Goal: Task Accomplishment & Management: Complete application form

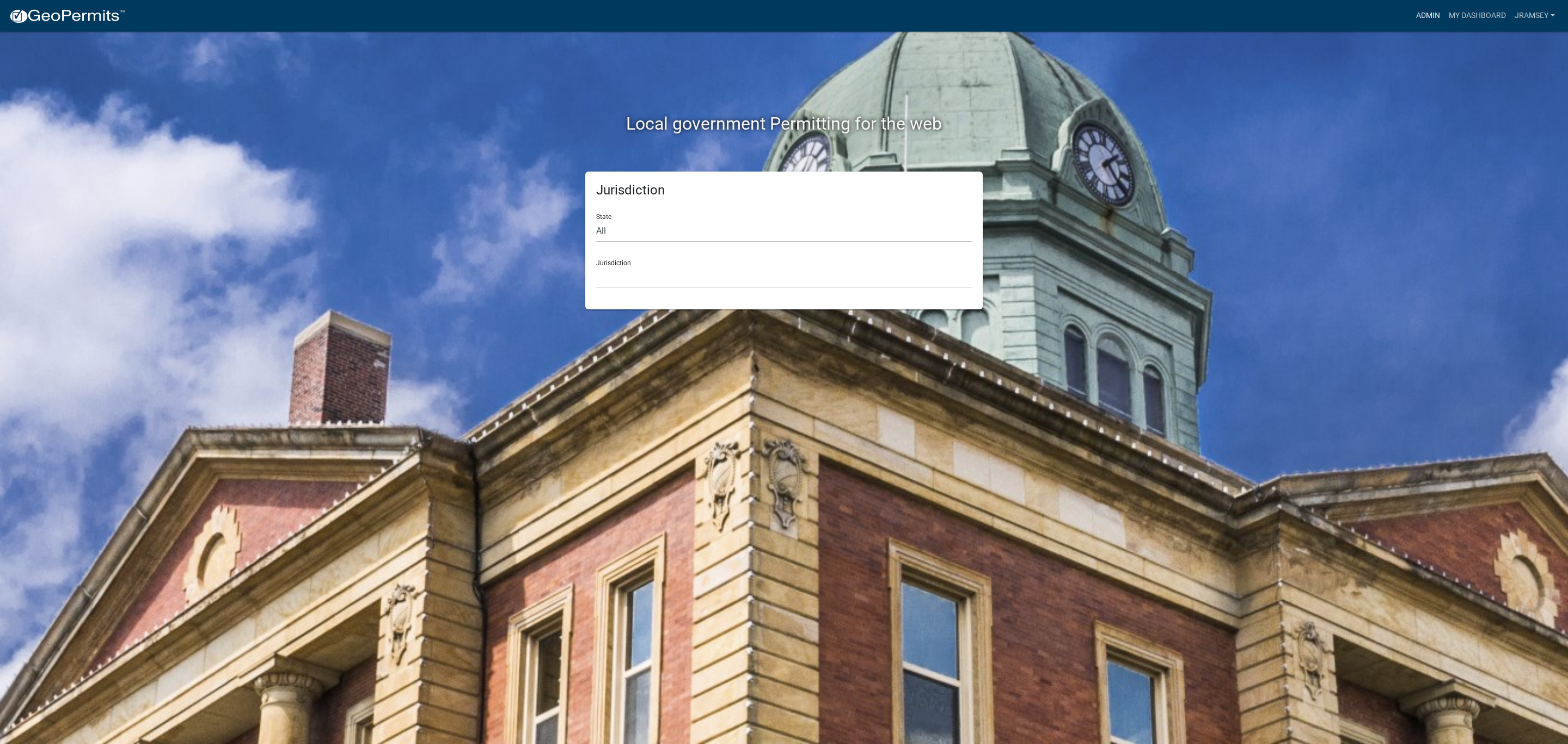
click at [1428, 17] on link "Admin" at bounding box center [1428, 16] width 33 height 21
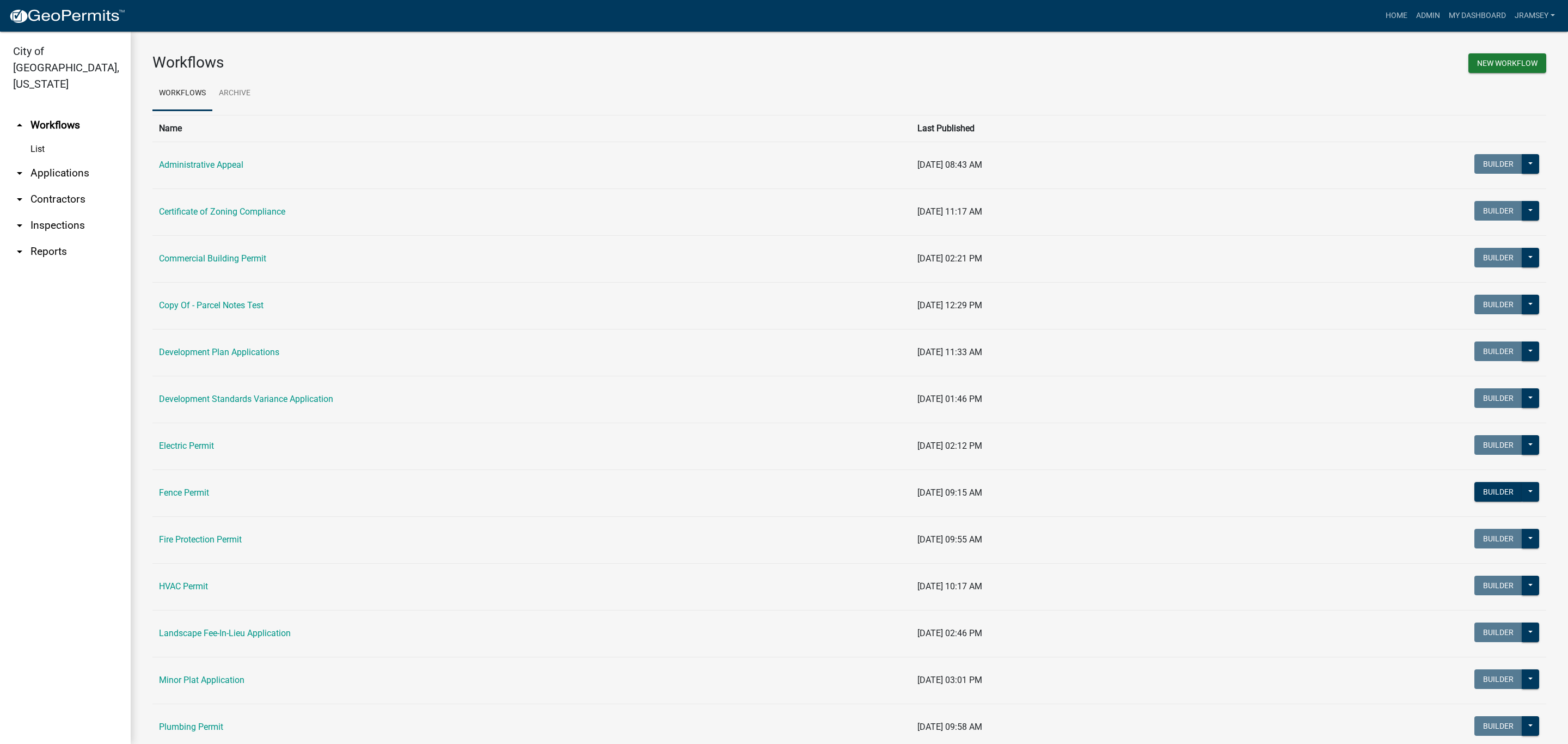
click at [64, 212] on link "arrow_drop_down Inspections" at bounding box center [65, 225] width 131 height 26
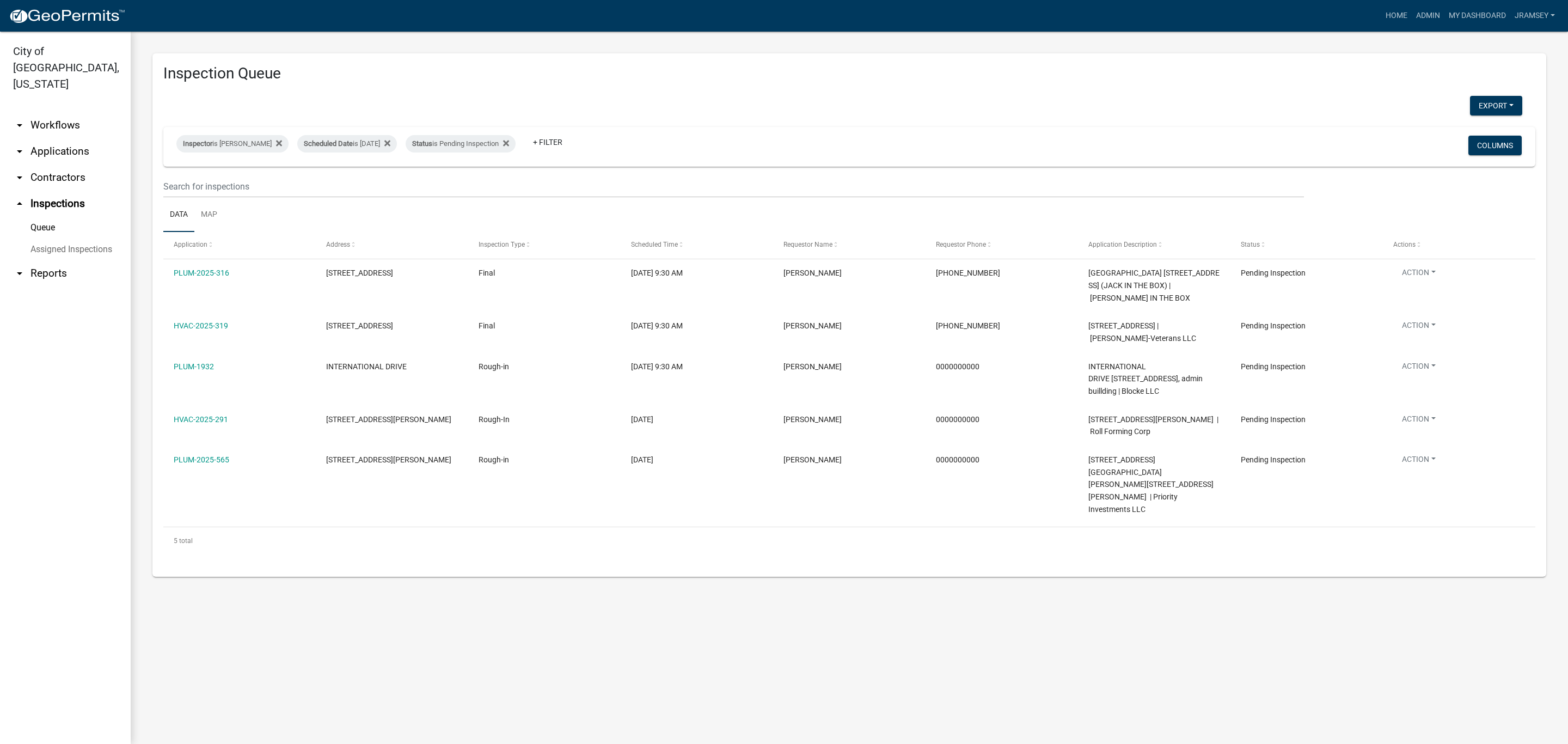
click at [68, 138] on link "arrow_drop_down Applications" at bounding box center [65, 151] width 131 height 26
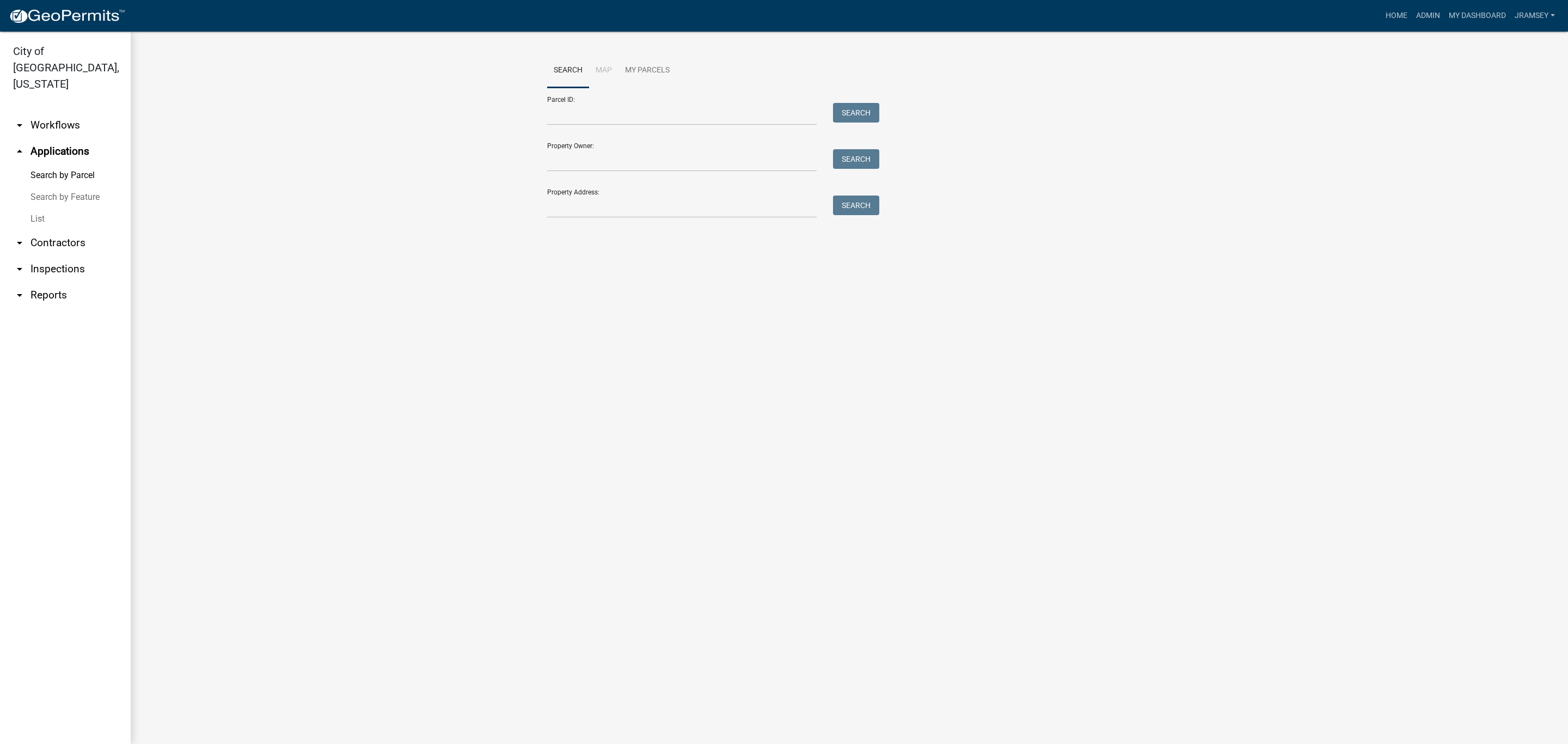
click at [39, 112] on link "arrow_drop_down Workflows" at bounding box center [65, 126] width 131 height 26
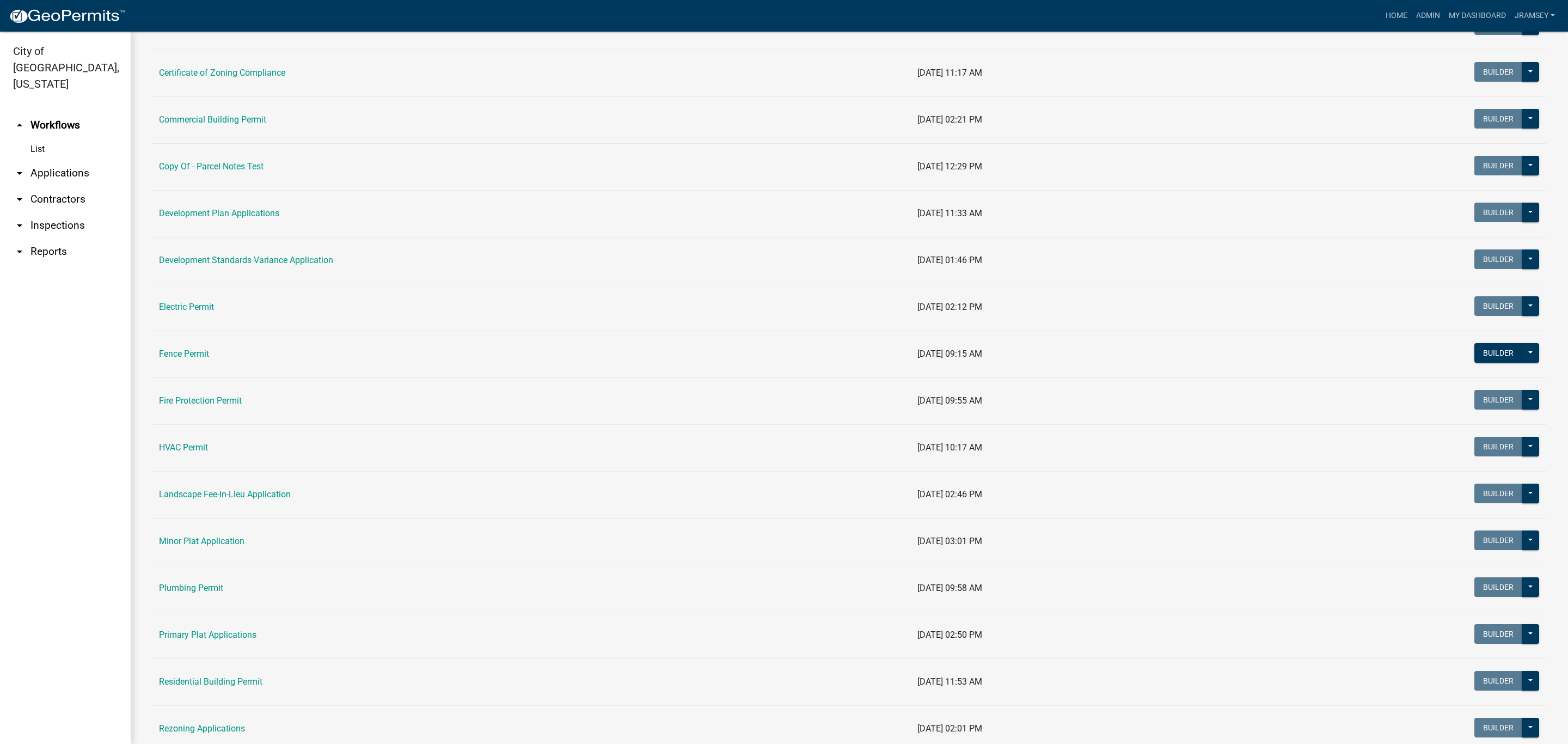
scroll to position [163, 0]
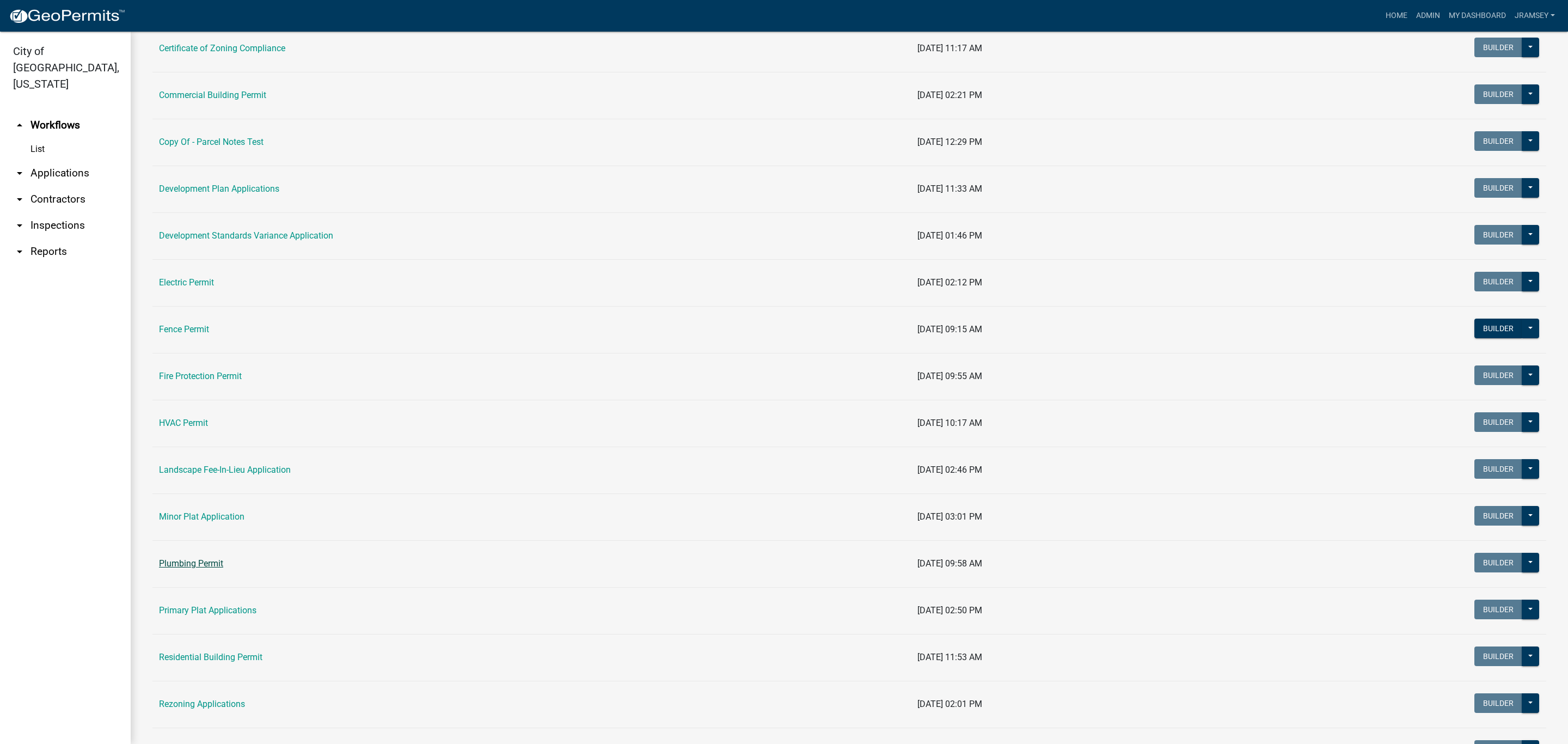
click at [200, 564] on link "Plumbing Permit" at bounding box center [191, 563] width 64 height 10
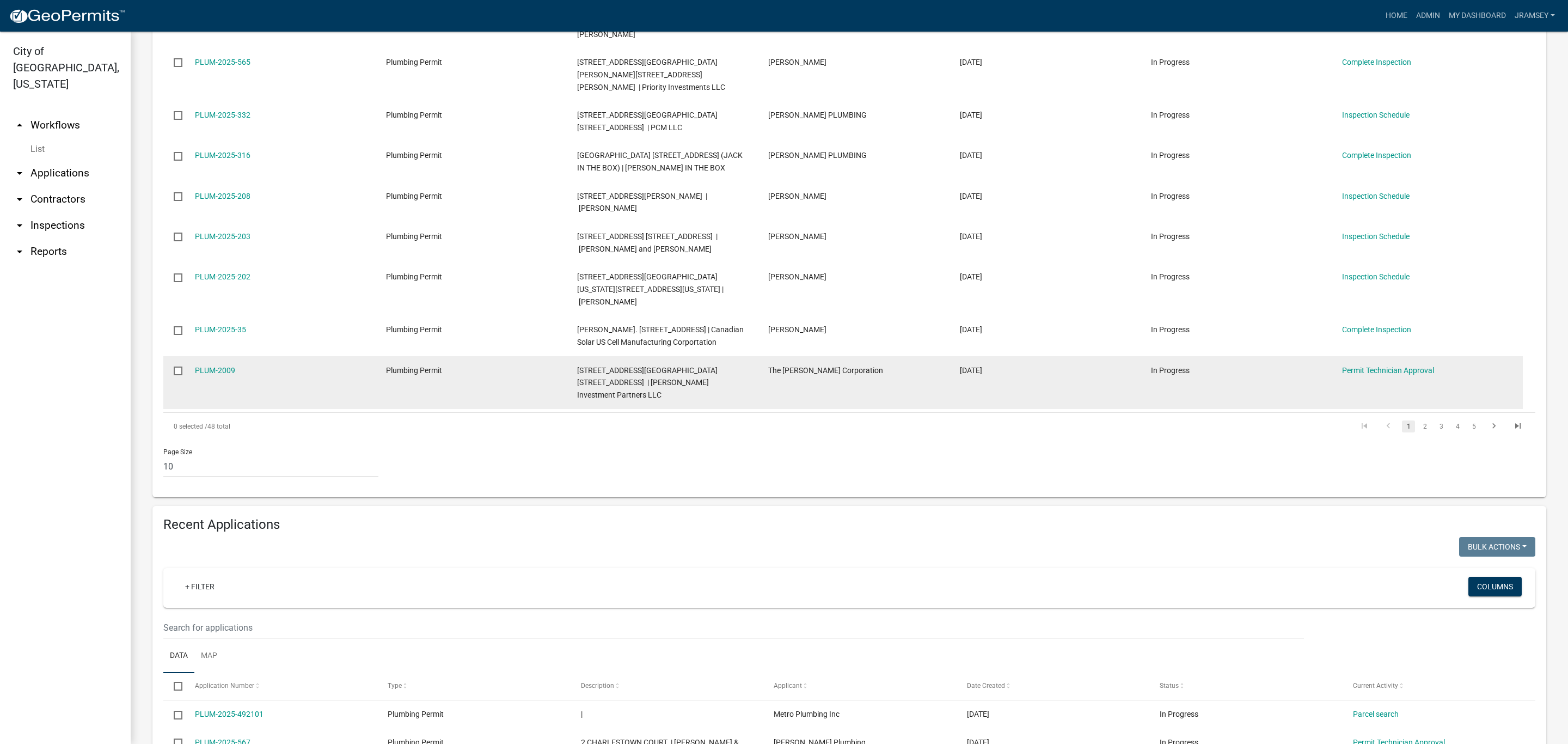
scroll to position [695, 0]
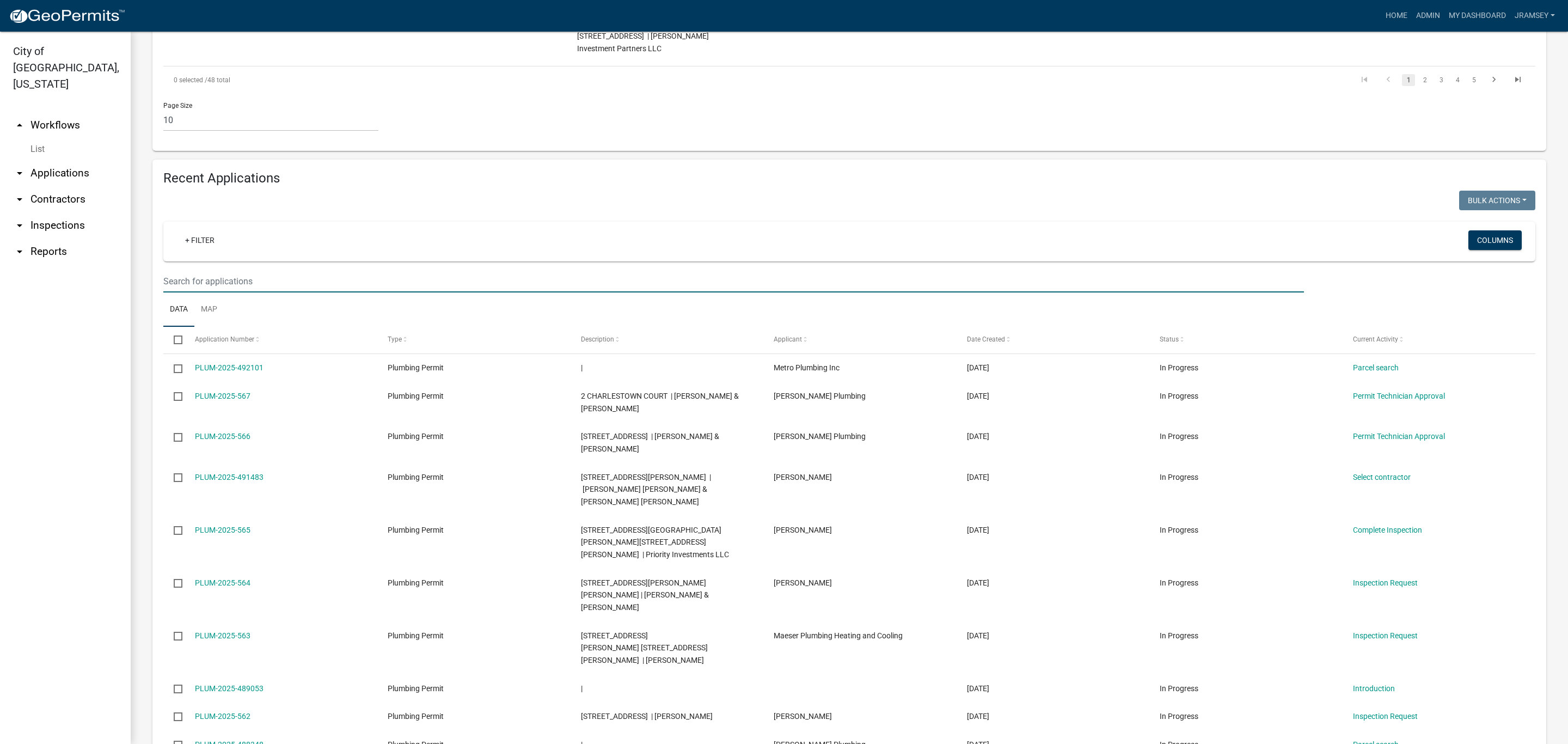
click at [227, 270] on input "text" at bounding box center [733, 281] width 1141 height 23
type input "[PERSON_NAME]"
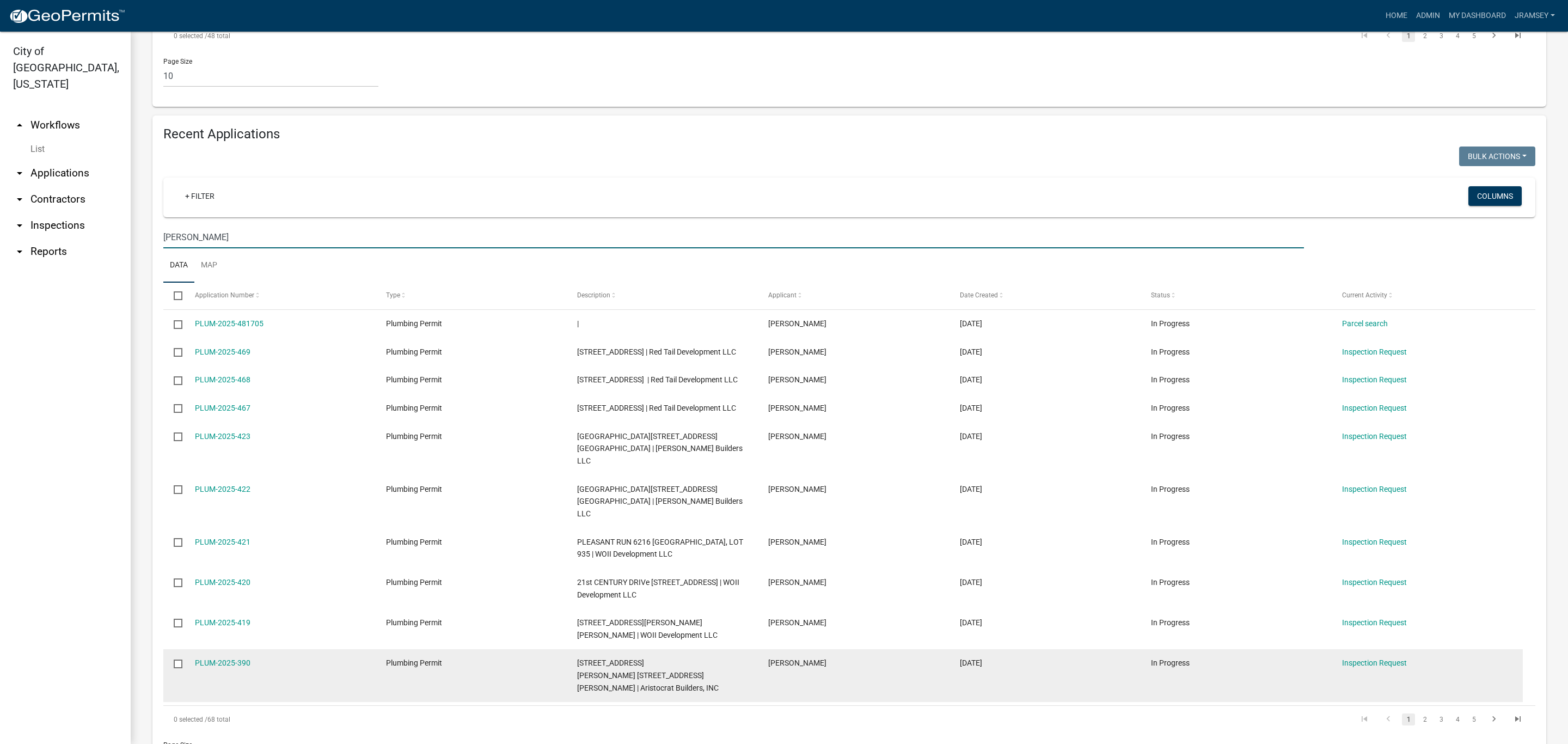
scroll to position [745, 0]
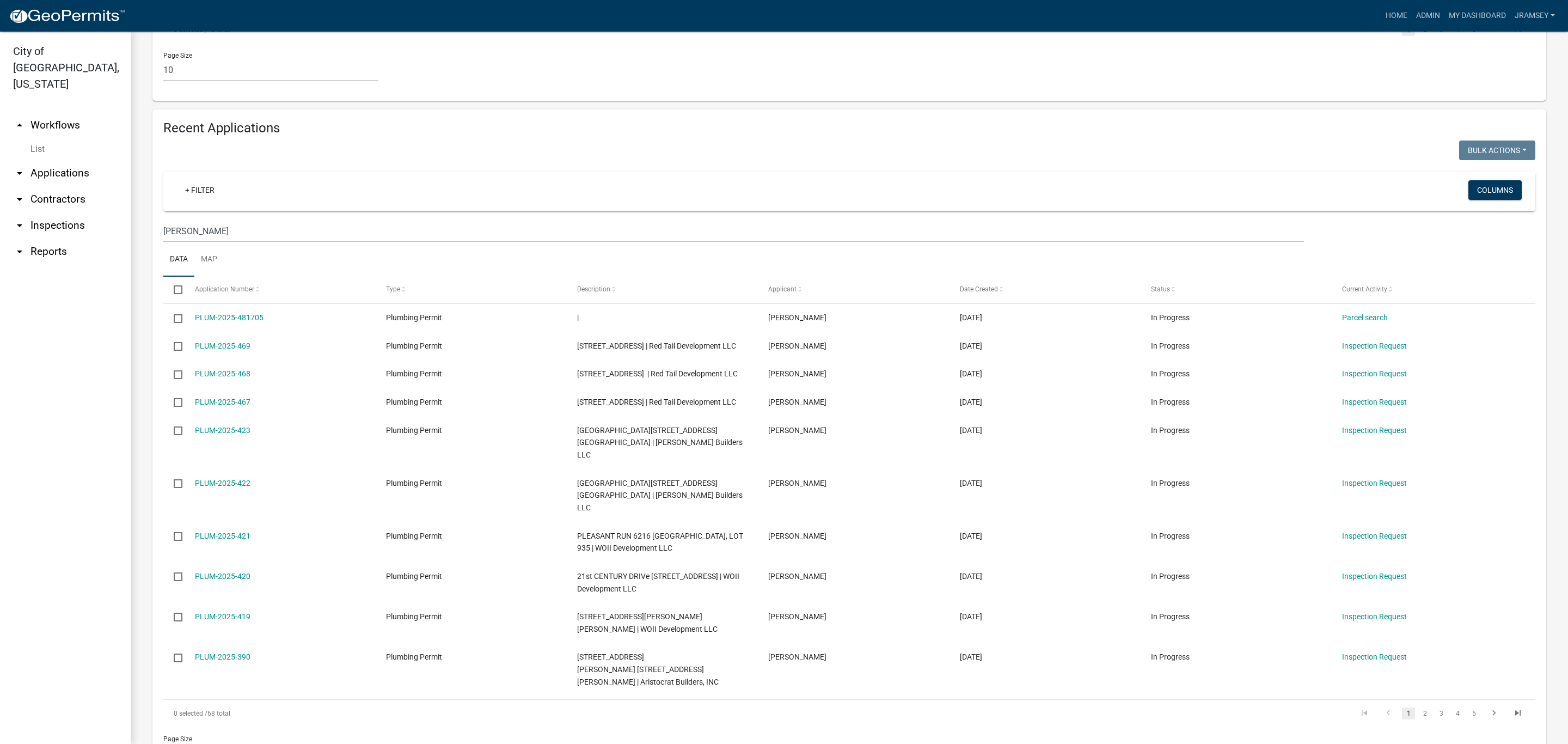
click at [178, 727] on div "Page Size 10 25 50 100" at bounding box center [271, 746] width 215 height 38
click at [170, 742] on select "10 25 50 100" at bounding box center [271, 753] width 215 height 23
select select "1: 25"
click at [163, 742] on select "10 25 50 100" at bounding box center [271, 753] width 215 height 23
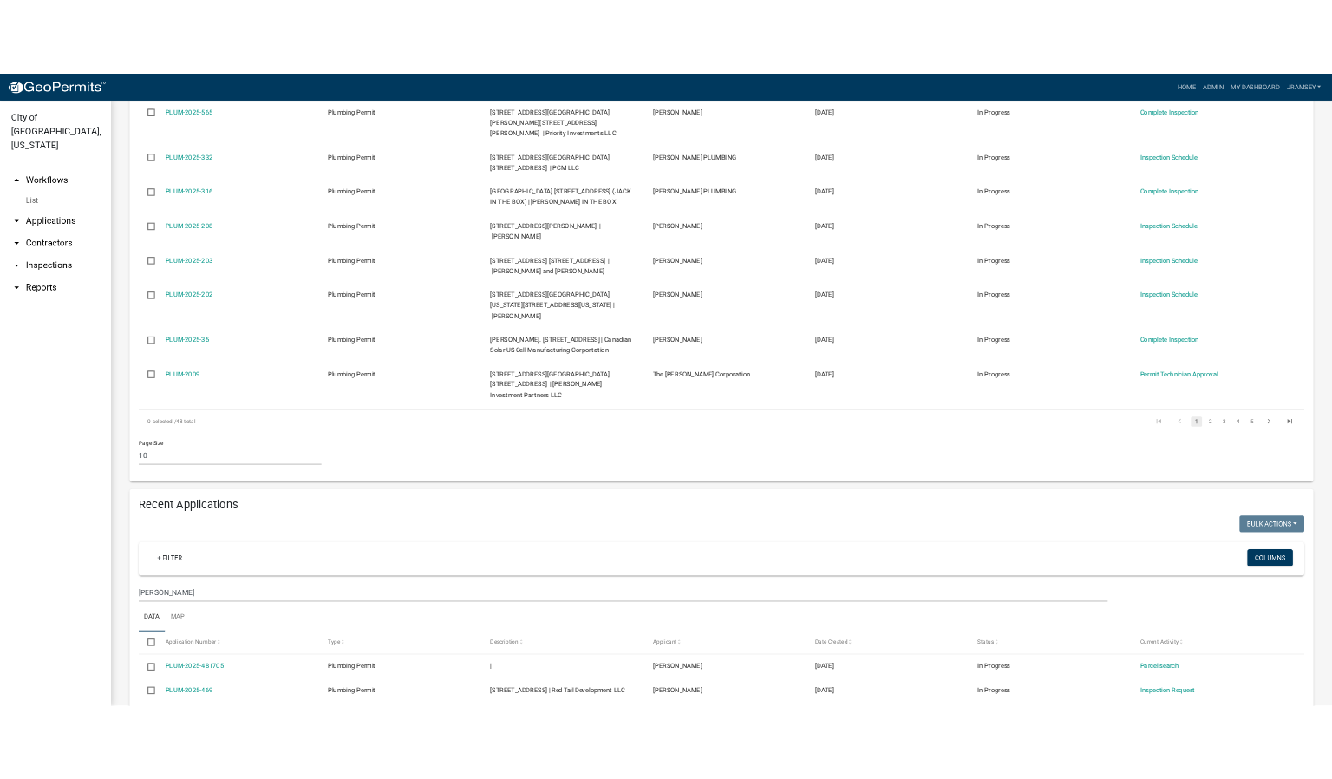
scroll to position [0, 0]
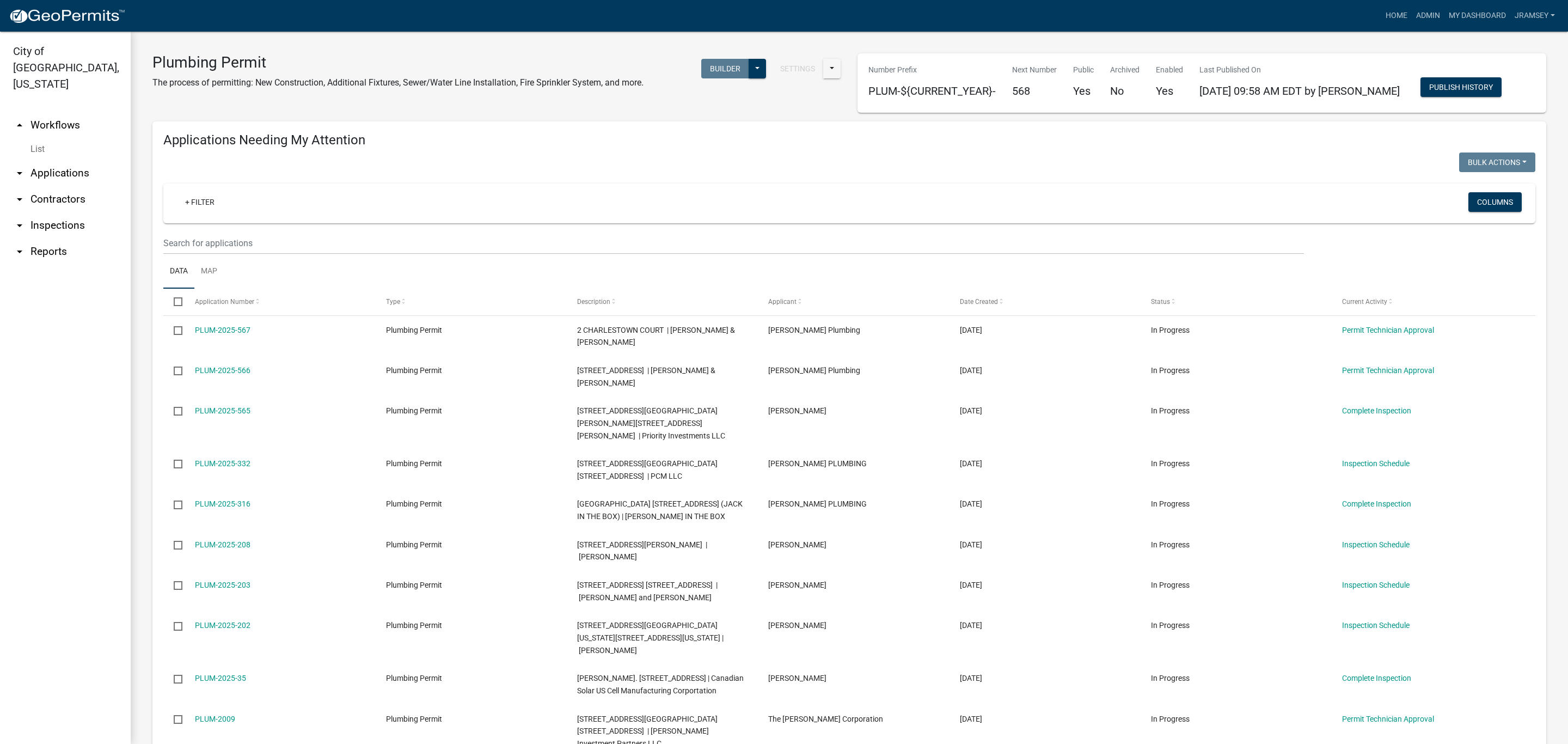
click at [66, 212] on link "arrow_drop_down Inspections" at bounding box center [65, 225] width 131 height 26
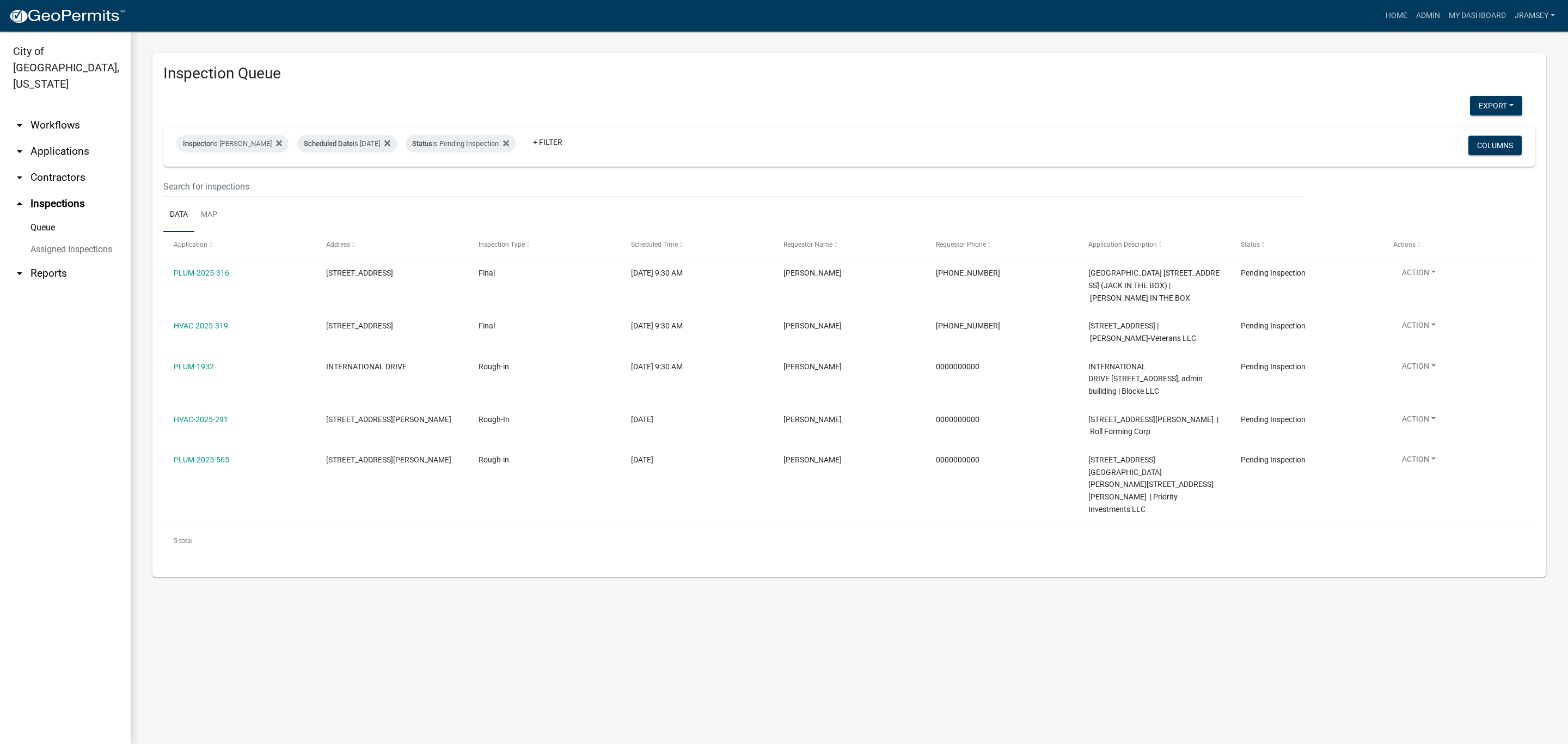
click at [72, 138] on link "arrow_drop_down Applications" at bounding box center [65, 151] width 131 height 26
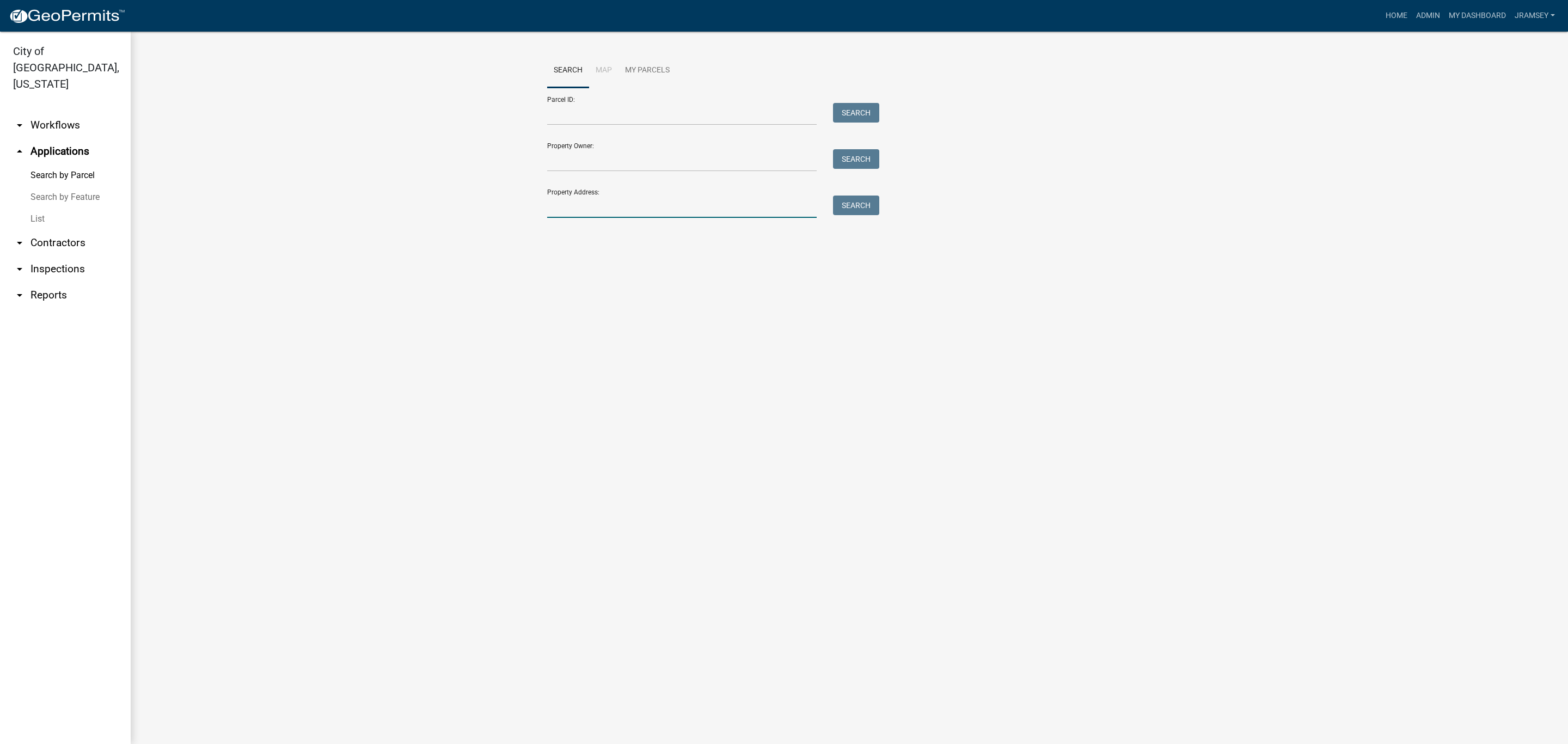
click at [587, 198] on input "Property Address:" at bounding box center [682, 207] width 269 height 23
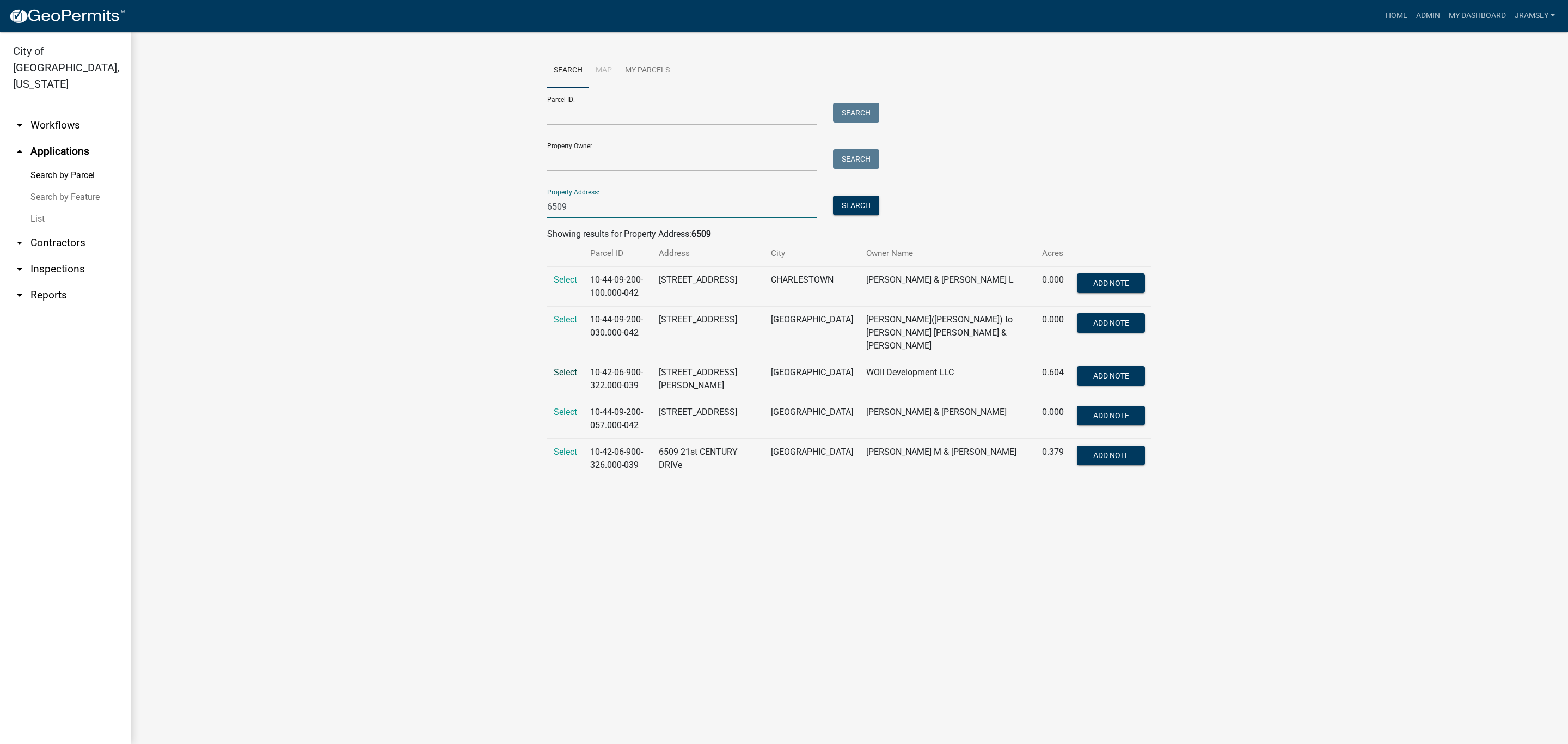
type input "6509"
click at [562, 367] on span "Select" at bounding box center [565, 372] width 23 height 10
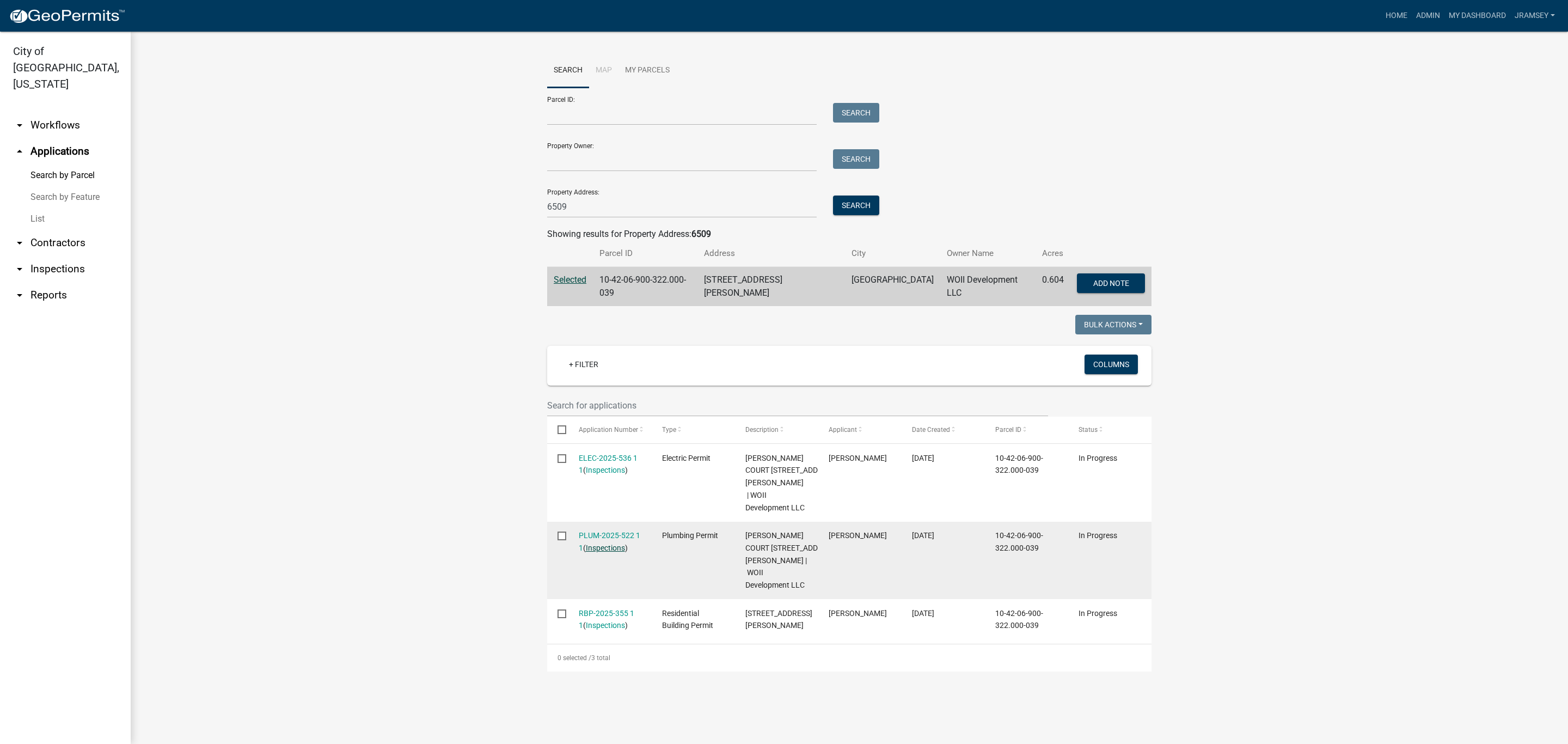
click at [606, 544] on link "Inspections" at bounding box center [605, 548] width 39 height 9
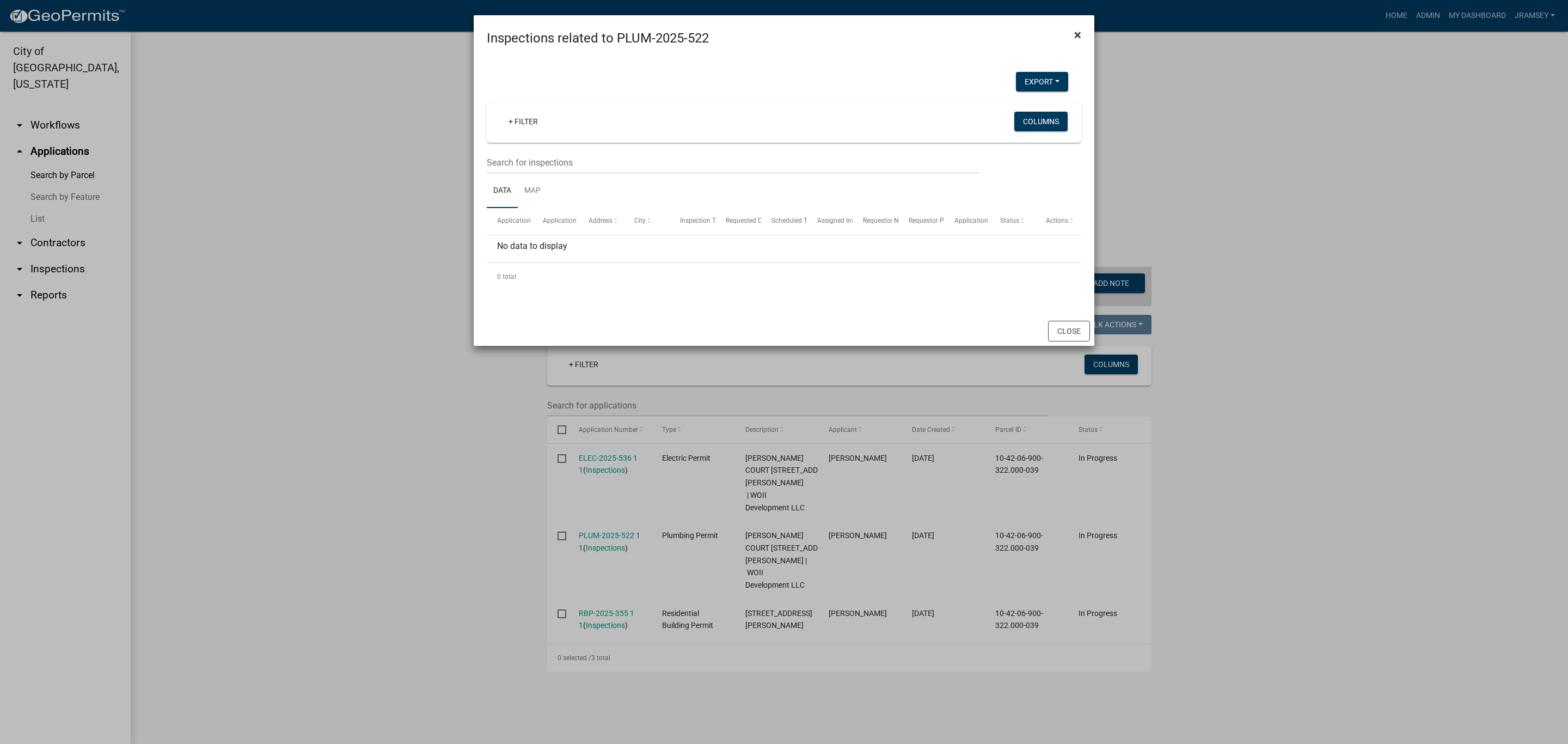
click at [1077, 35] on span "×" at bounding box center [1077, 35] width 7 height 15
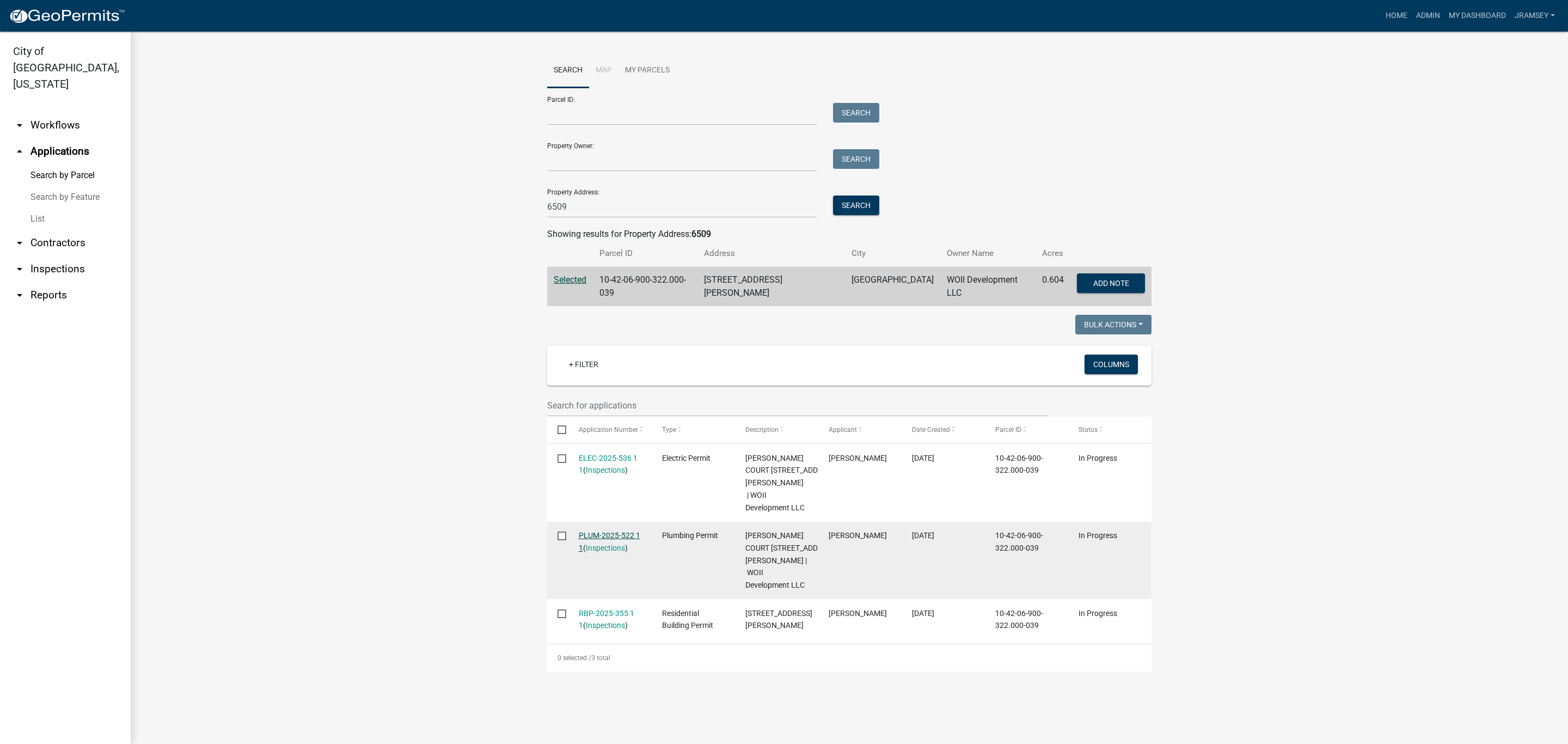
click at [603, 531] on link "PLUM-2025-522 1 1" at bounding box center [609, 542] width 62 height 21
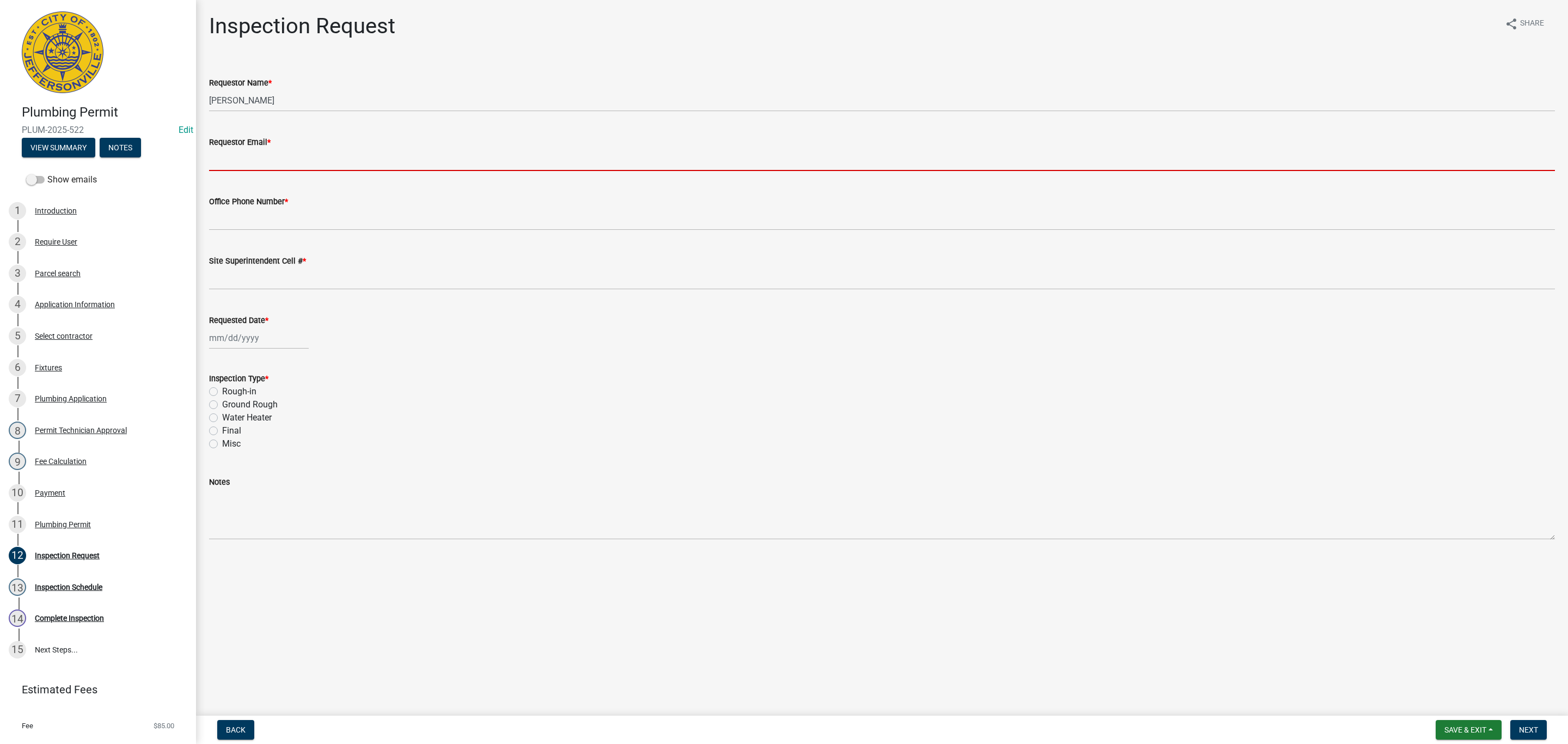
click at [247, 153] on input "Requestor Email *" at bounding box center [882, 160] width 1346 height 23
type input "[EMAIL_ADDRESS][DOMAIN_NAME]"
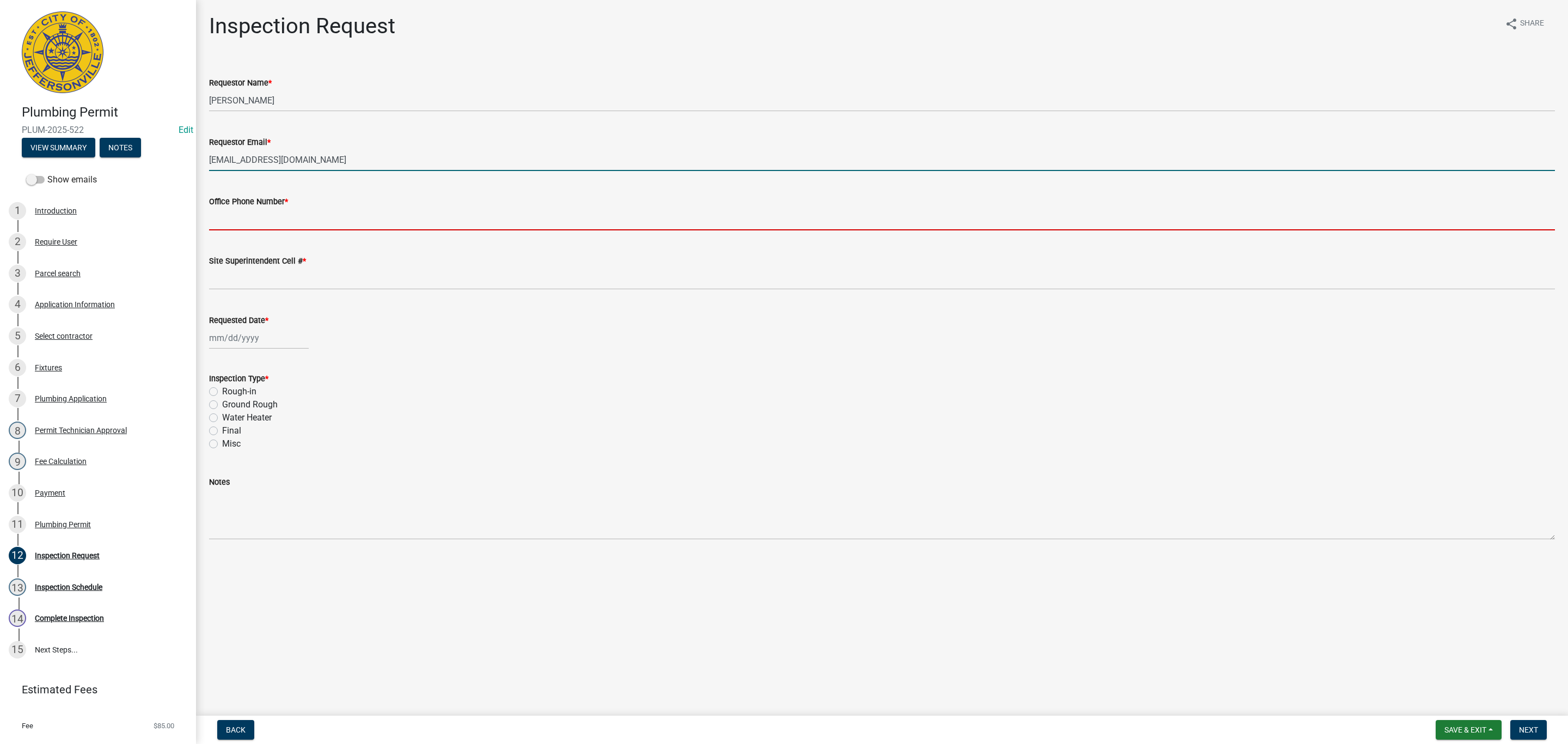
click at [303, 215] on input "Office Phone Number *" at bounding box center [882, 219] width 1346 height 23
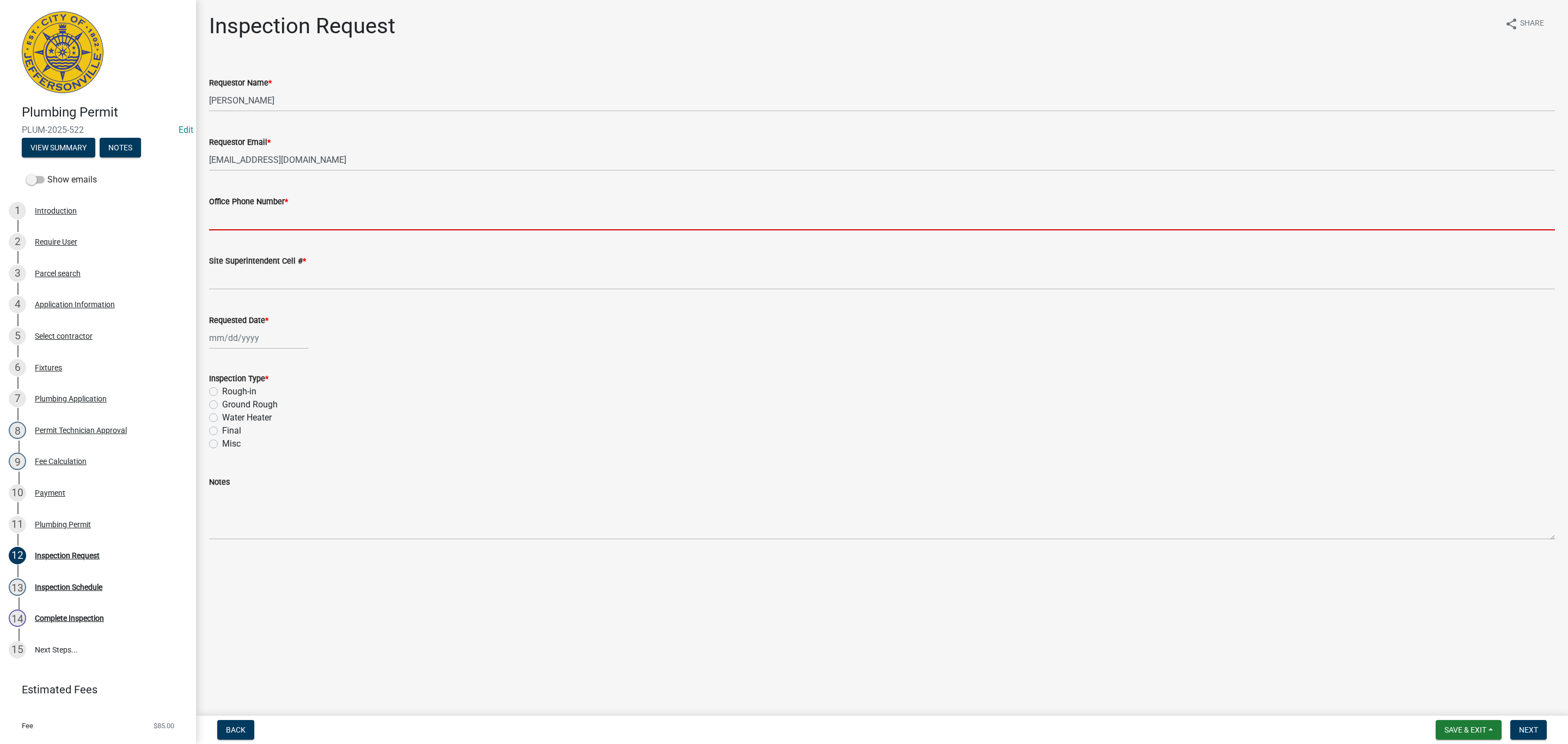
type input "0000000000"
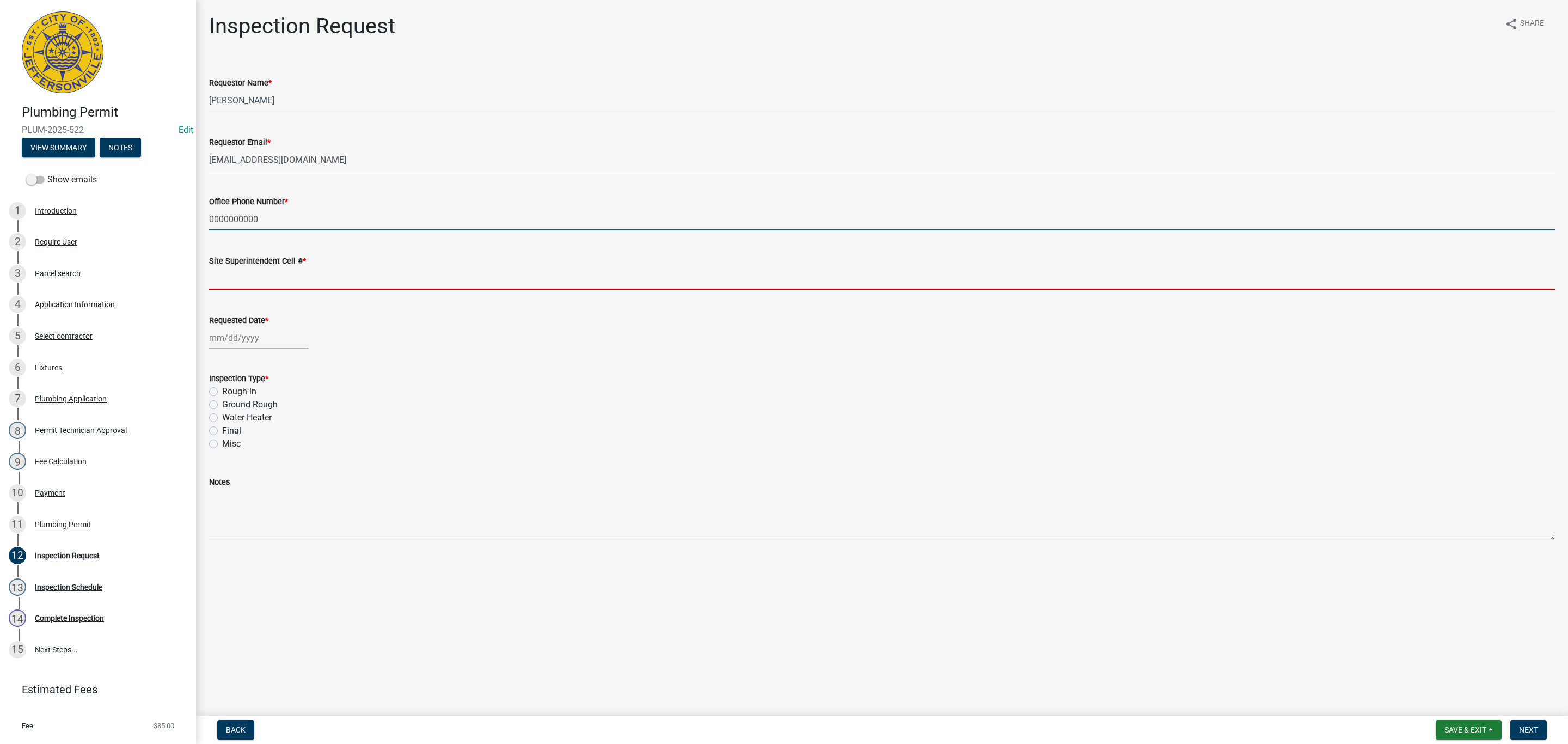
click at [291, 271] on input "Site Superintendent Cell # *" at bounding box center [882, 279] width 1346 height 23
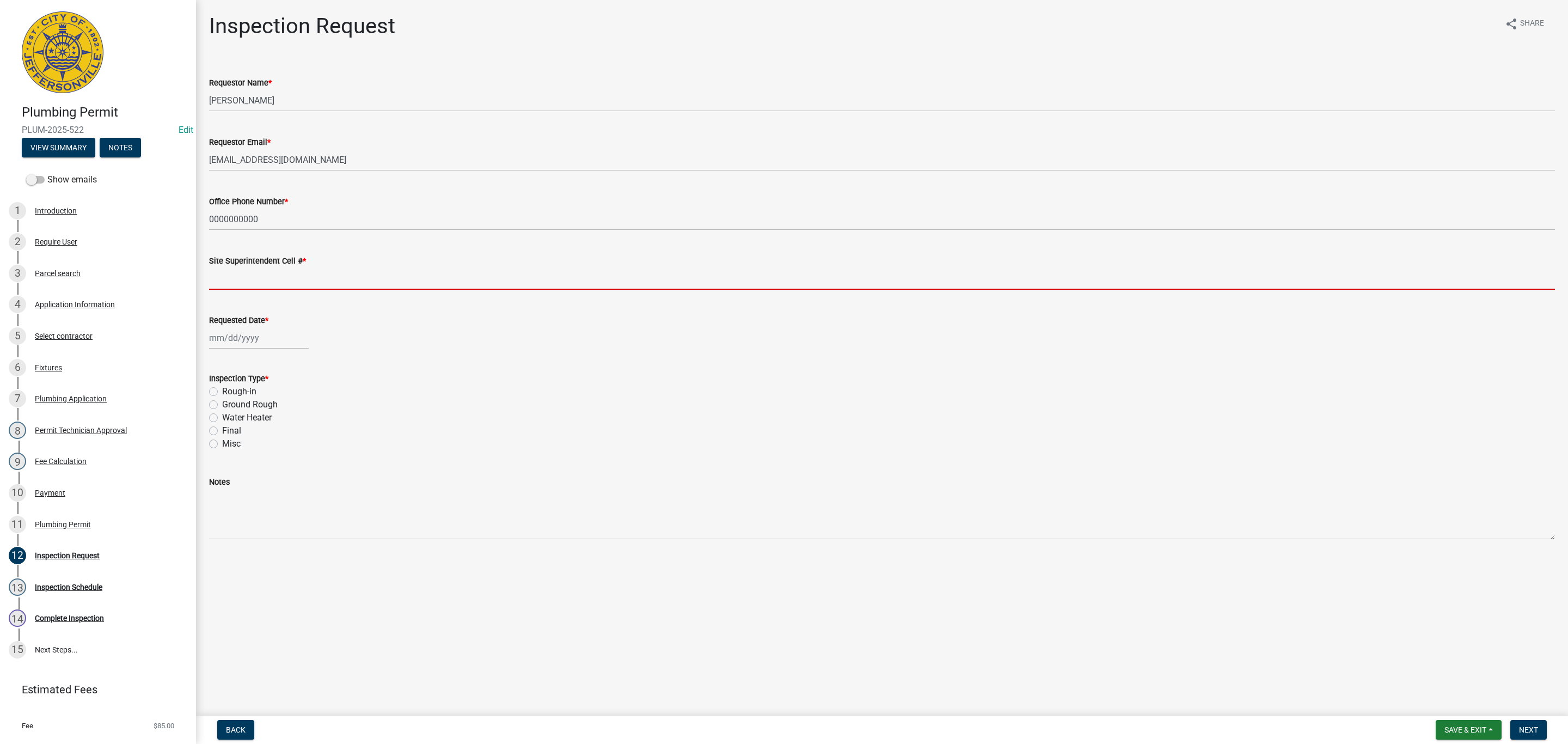
type input "0000000000"
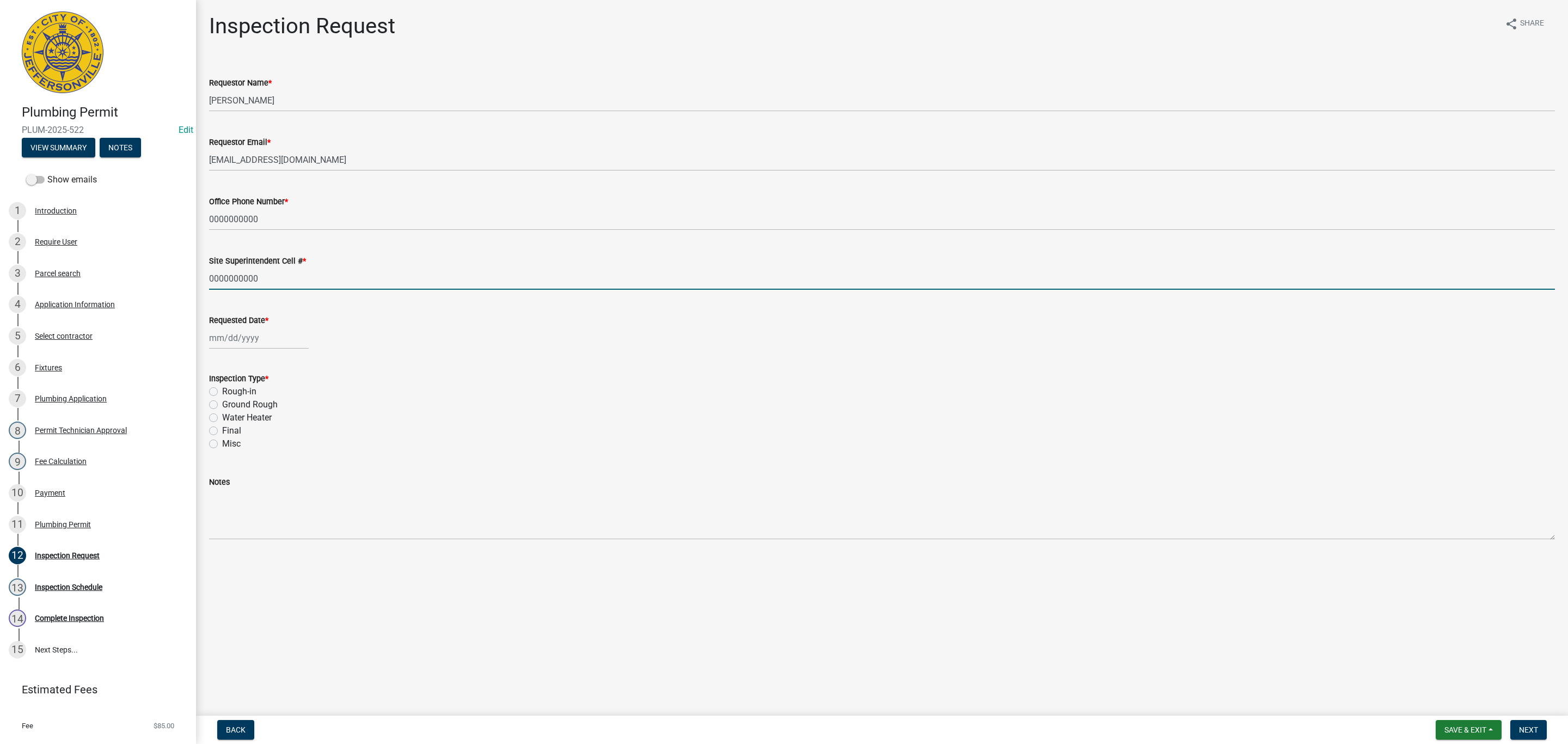
click at [249, 338] on div at bounding box center [259, 338] width 100 height 23
select select "10"
select select "2025"
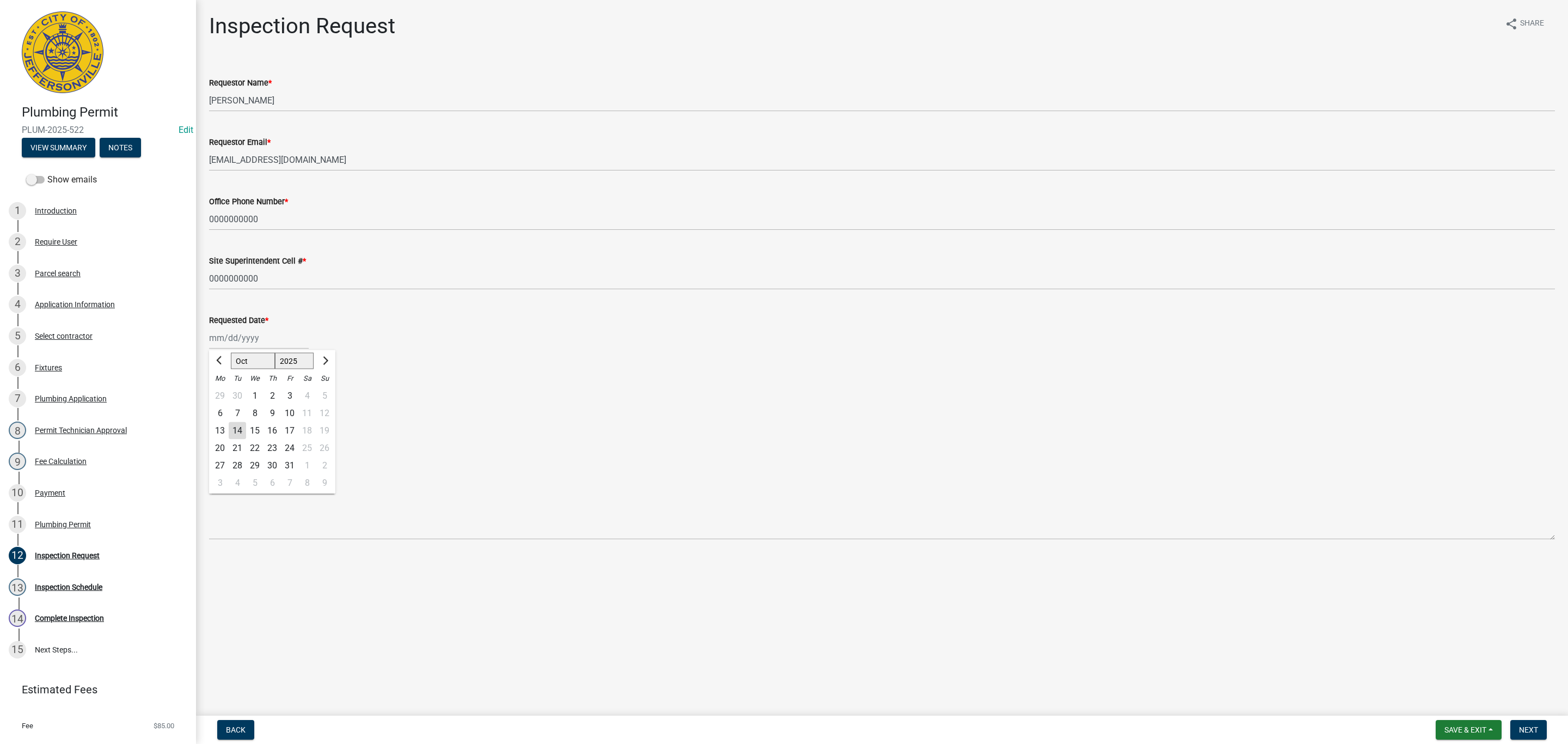
click at [240, 428] on div "14" at bounding box center [237, 431] width 18 height 18
type input "[DATE]"
click at [222, 405] on label "Ground Rough" at bounding box center [250, 404] width 55 height 13
click at [222, 405] on input "Ground Rough" at bounding box center [225, 401] width 7 height 7
radio input "true"
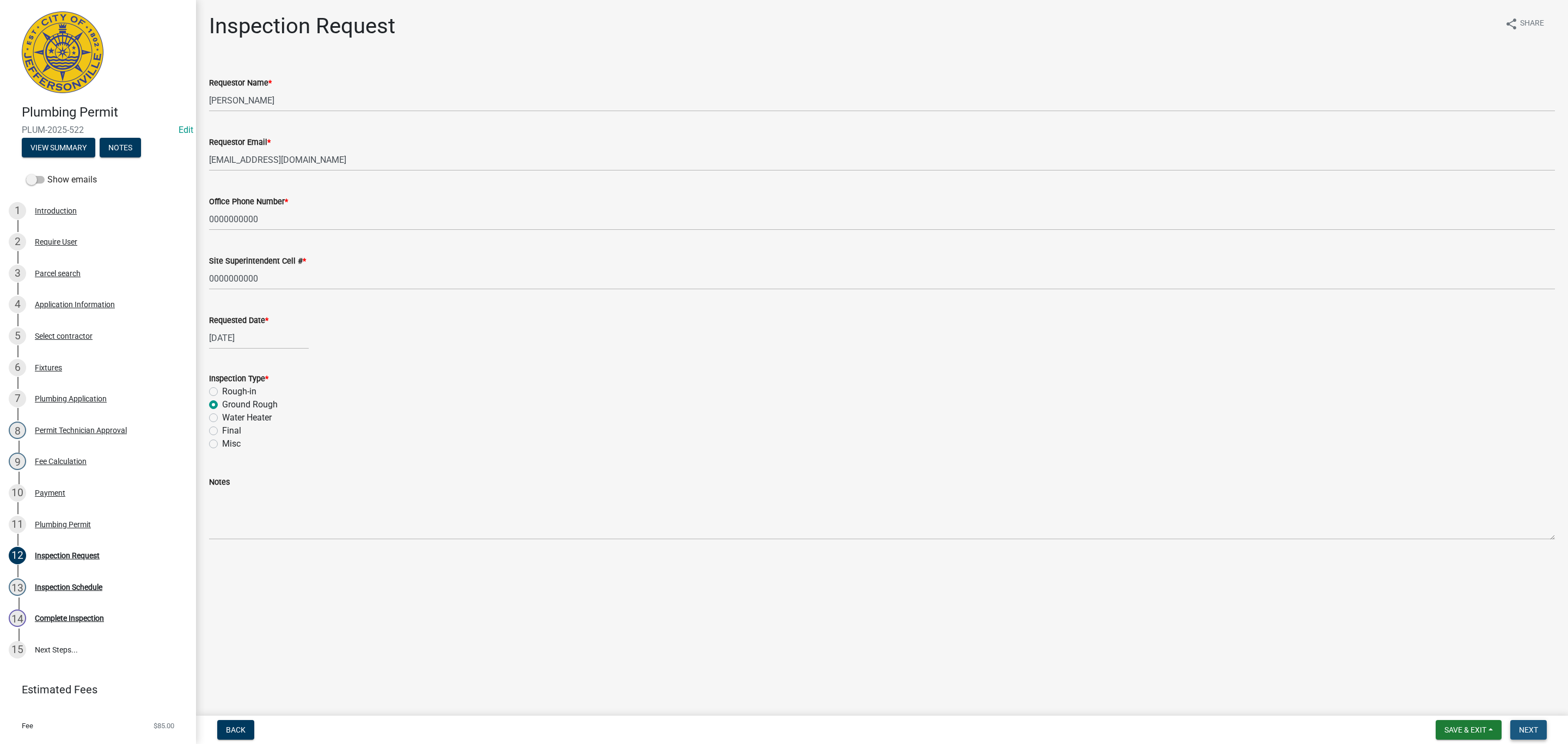
click at [1527, 734] on button "Next" at bounding box center [1528, 730] width 36 height 19
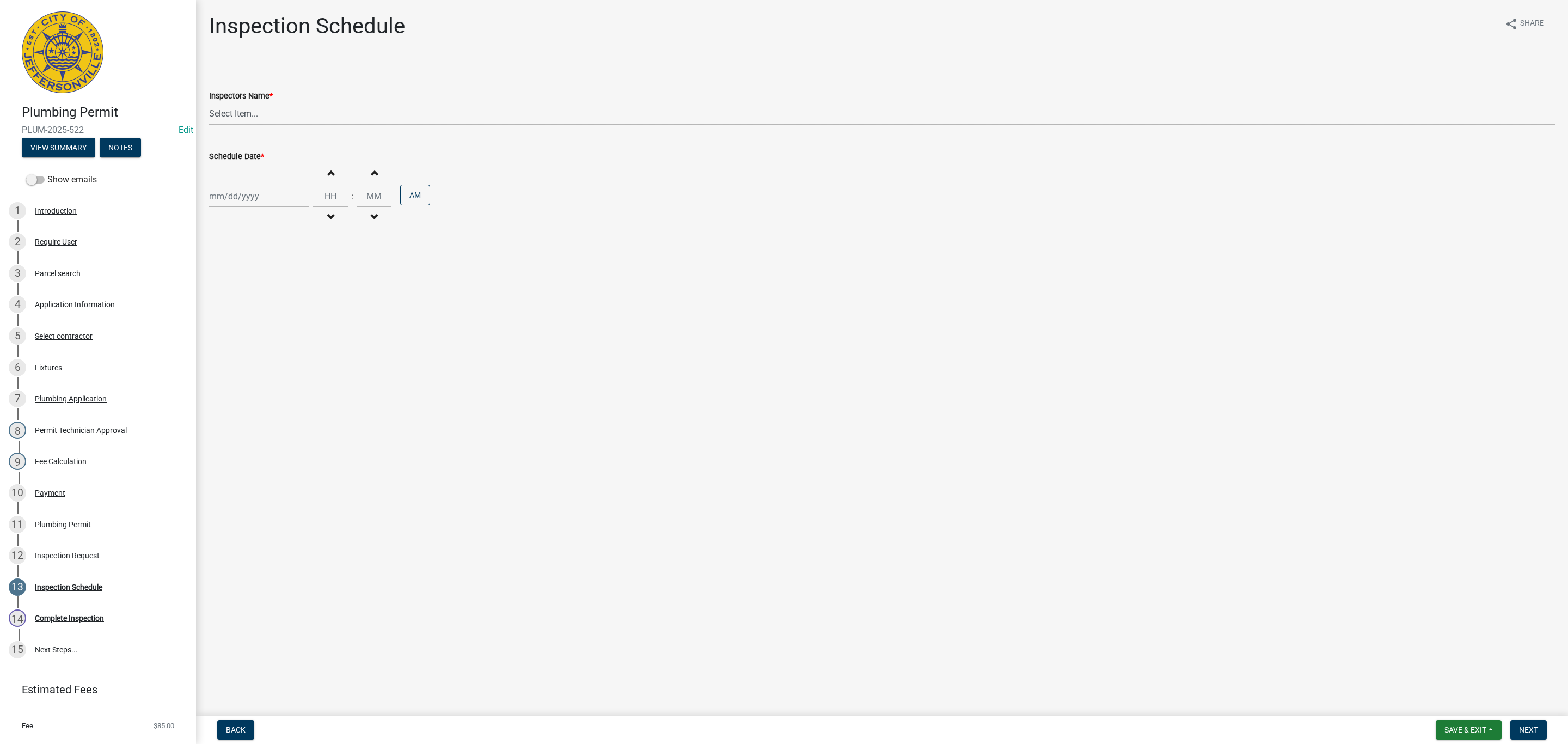
click at [244, 113] on select "Select Item... [PERSON_NAME] ([PERSON_NAME]) [PERSON_NAME] ([PERSON_NAME]) mkru…" at bounding box center [882, 114] width 1346 height 23
select select "13c97fbc-c819-4cee-844a-0db3d3c4db95"
click at [209, 102] on select "Select Item... [PERSON_NAME] ([PERSON_NAME]) [PERSON_NAME] ([PERSON_NAME]) mkru…" at bounding box center [882, 114] width 1346 height 23
click at [239, 190] on div at bounding box center [259, 197] width 100 height 23
select select "10"
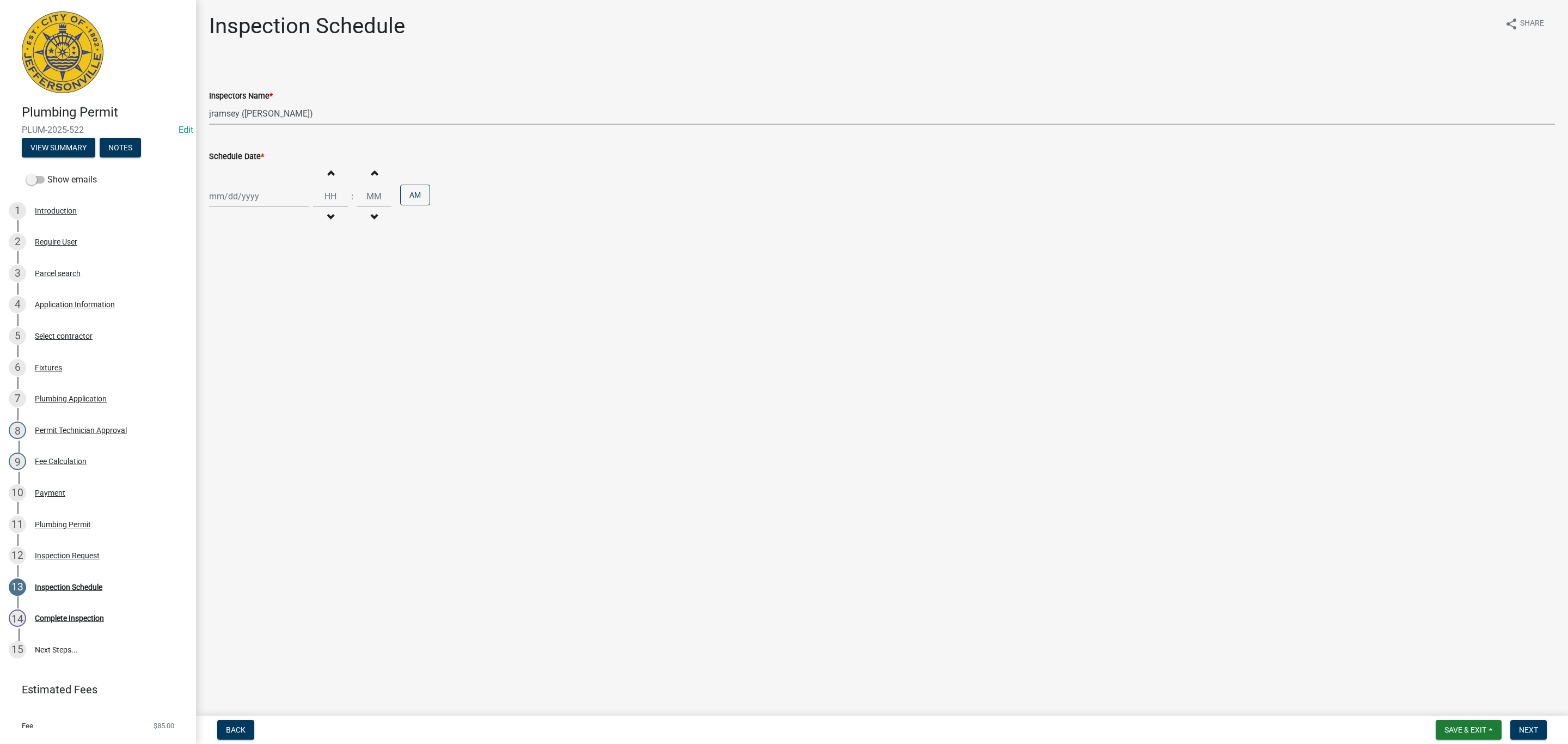
select select "2025"
click at [240, 289] on div "14" at bounding box center [237, 290] width 18 height 18
type input "[DATE]"
click at [1530, 727] on span "Next" at bounding box center [1528, 730] width 19 height 9
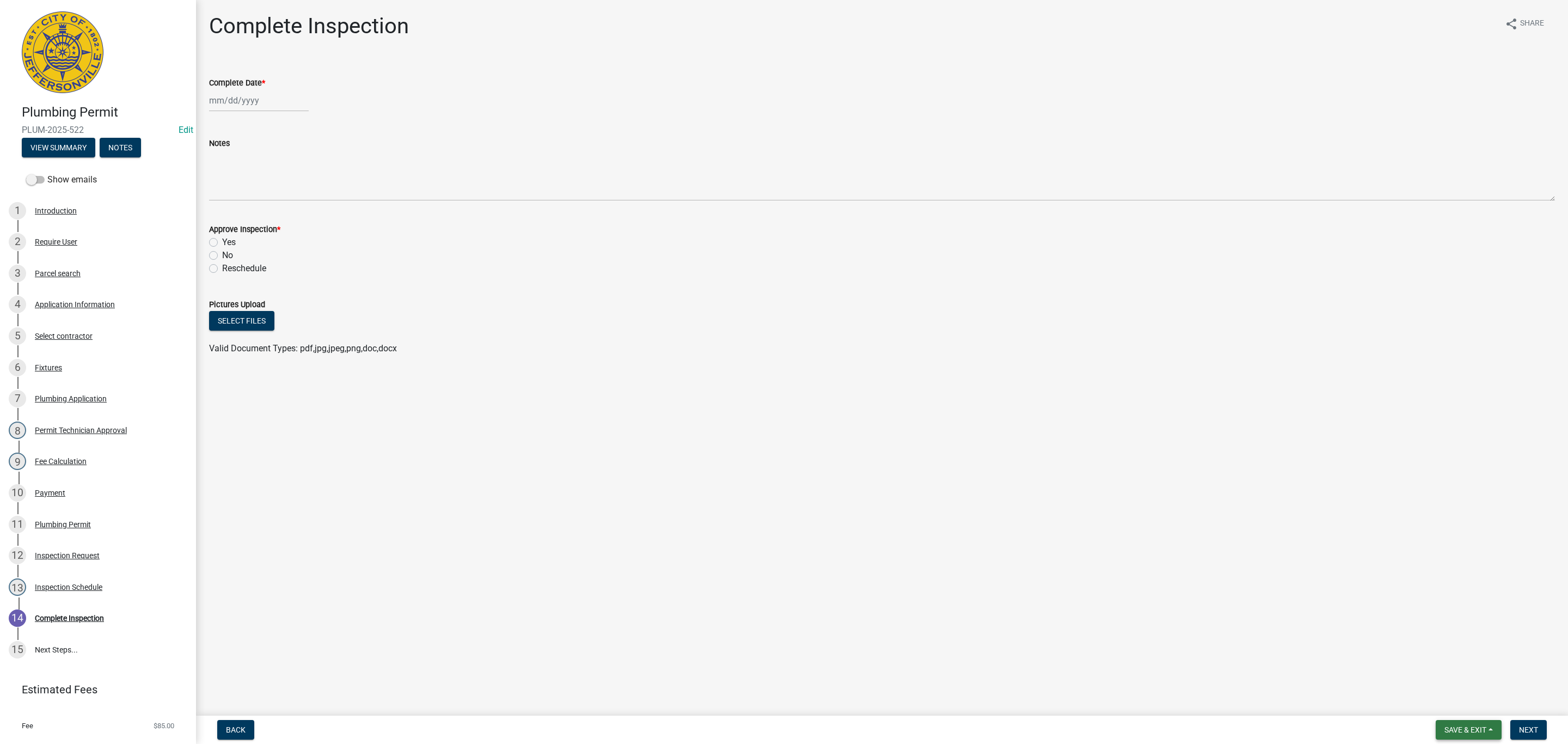
click at [1466, 725] on span "Save & Exit" at bounding box center [1465, 730] width 42 height 9
click at [1459, 699] on button "Save & Exit" at bounding box center [1458, 702] width 87 height 26
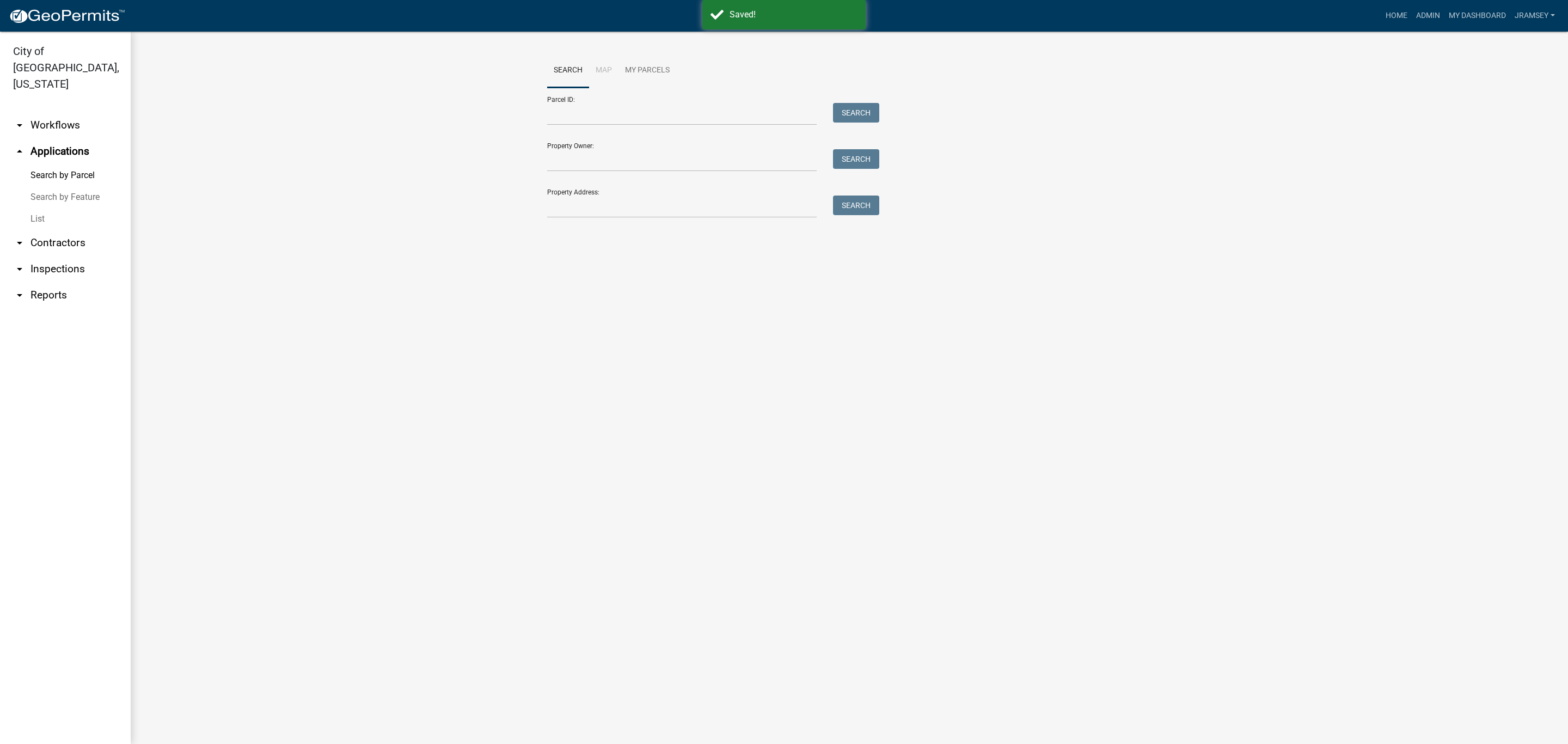
click at [41, 256] on link "arrow_drop_down Inspections" at bounding box center [65, 269] width 131 height 26
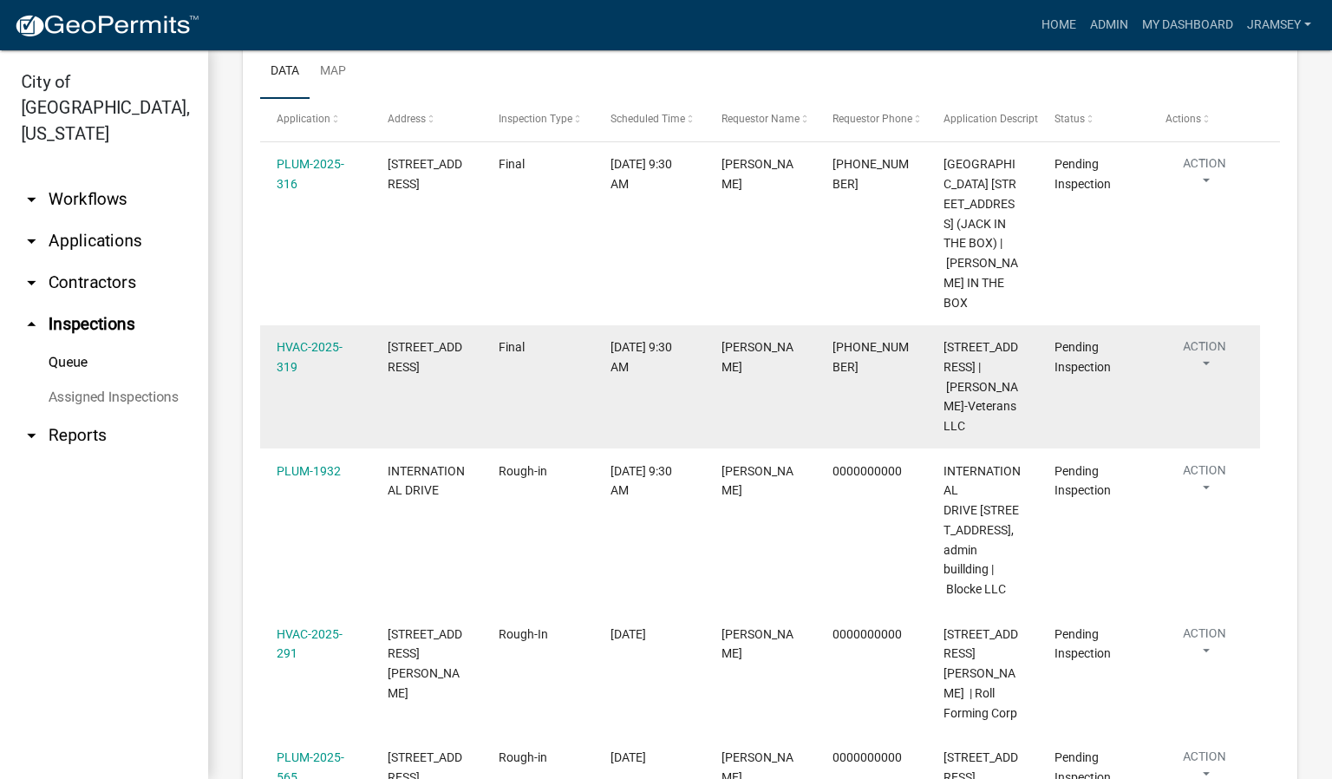
scroll to position [260, 0]
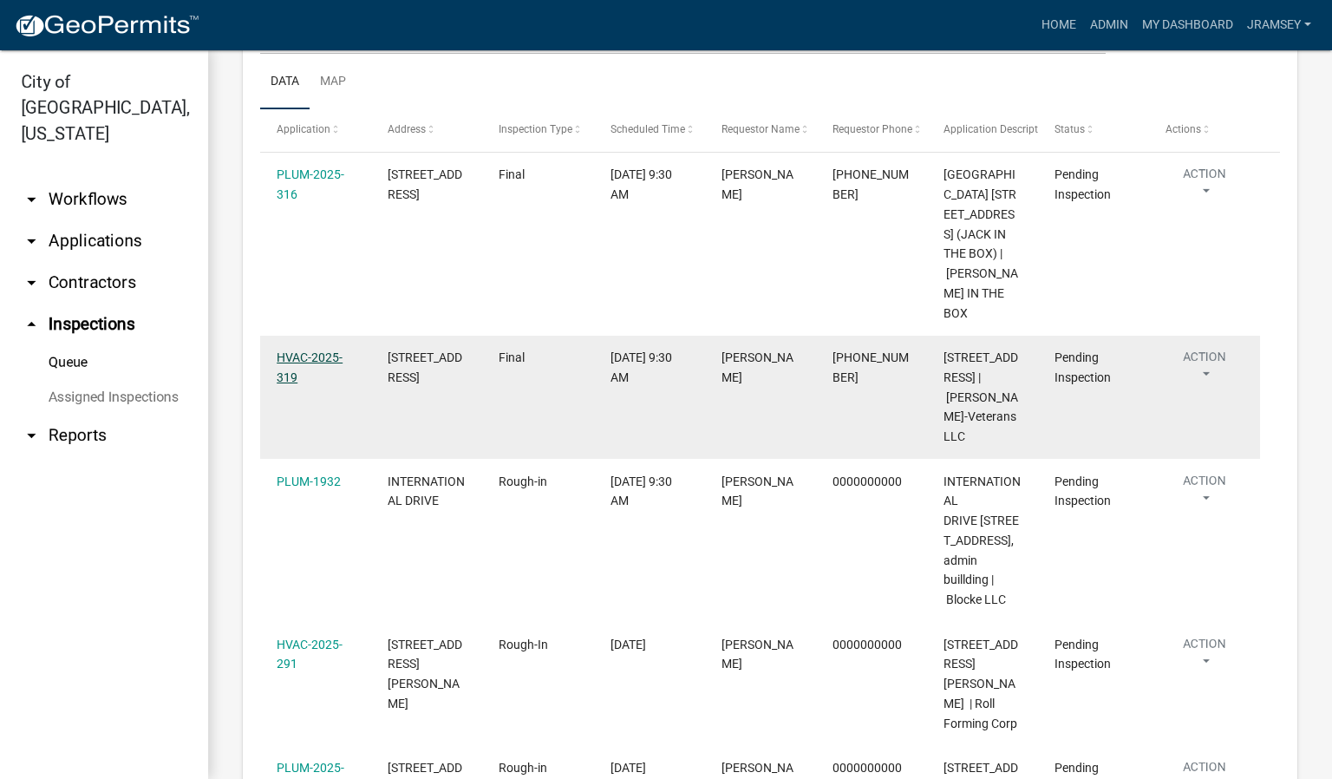
click at [313, 367] on link "HVAC-2025-319" at bounding box center [310, 367] width 66 height 34
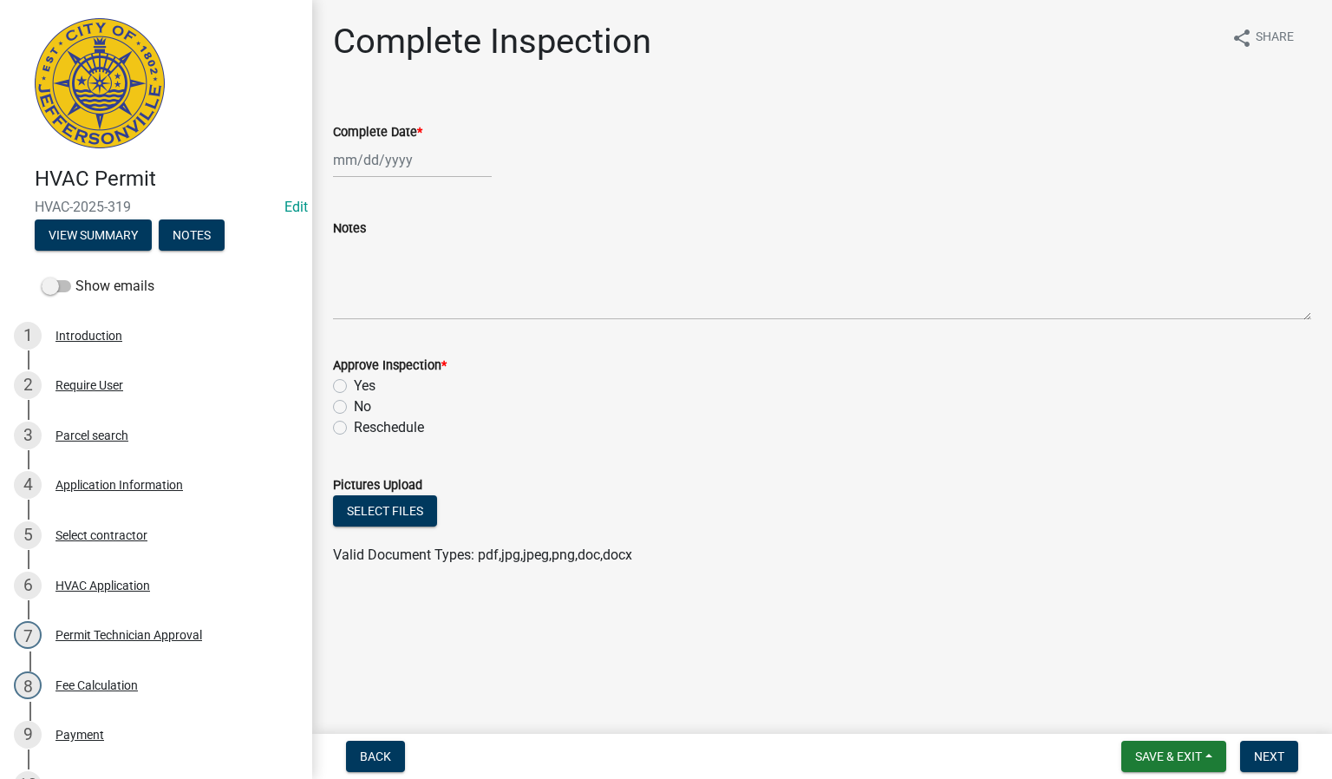
click at [368, 157] on div at bounding box center [412, 160] width 159 height 36
select select "10"
select select "2025"
click at [382, 302] on div "14" at bounding box center [378, 308] width 28 height 28
type input "[DATE]"
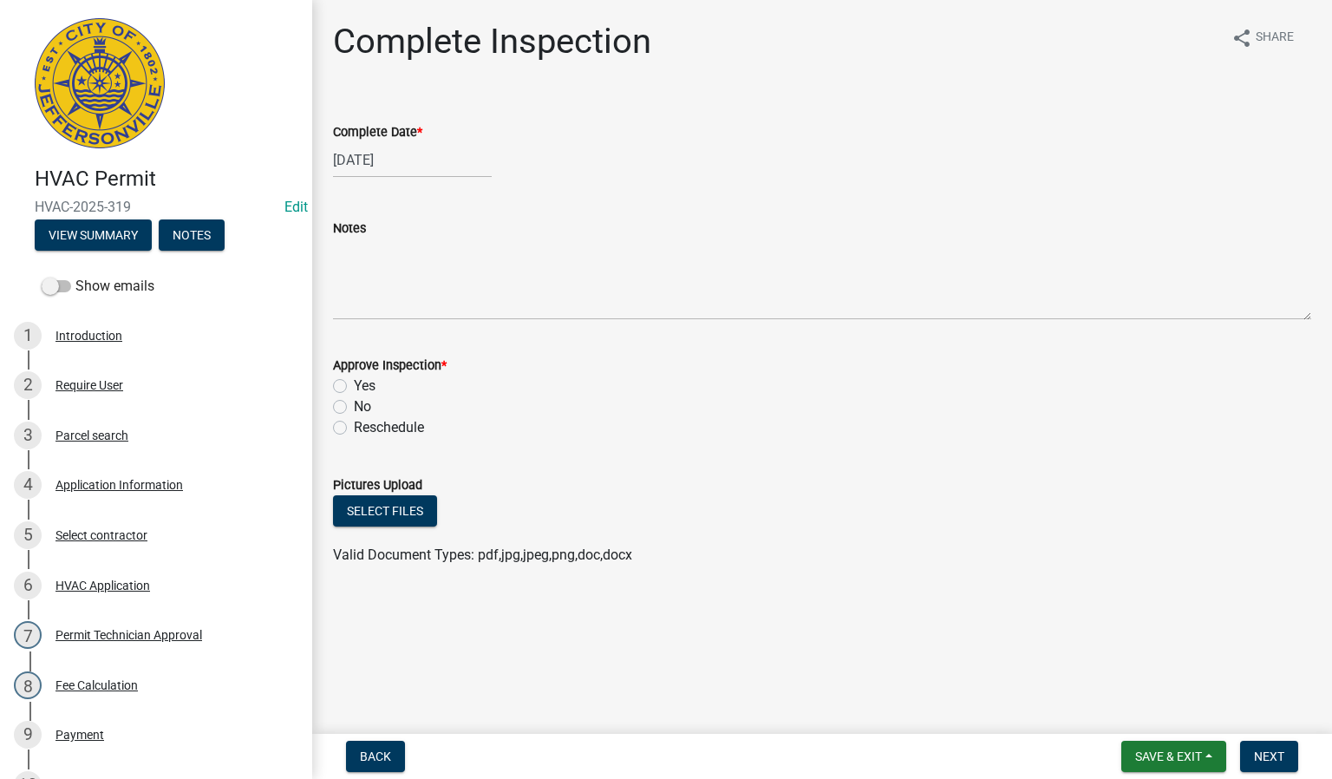
click at [354, 385] on label "Yes" at bounding box center [365, 386] width 22 height 21
click at [354, 385] on input "Yes" at bounding box center [359, 381] width 11 height 11
radio input "true"
click at [1277, 755] on span "Next" at bounding box center [1269, 756] width 30 height 14
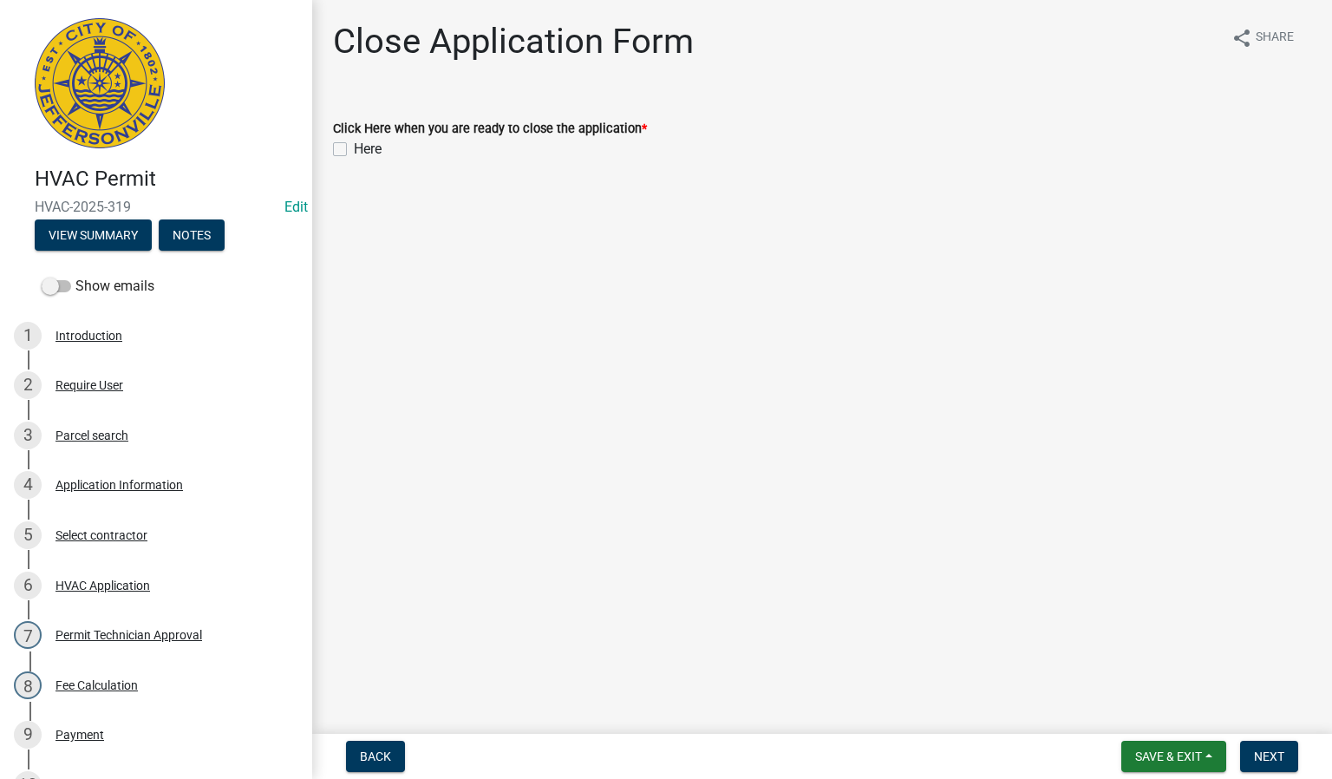
click at [354, 147] on label "Here" at bounding box center [368, 149] width 28 height 21
click at [354, 147] on input "Here" at bounding box center [359, 144] width 11 height 11
checkbox input "true"
click at [1267, 755] on span "Next" at bounding box center [1269, 756] width 30 height 14
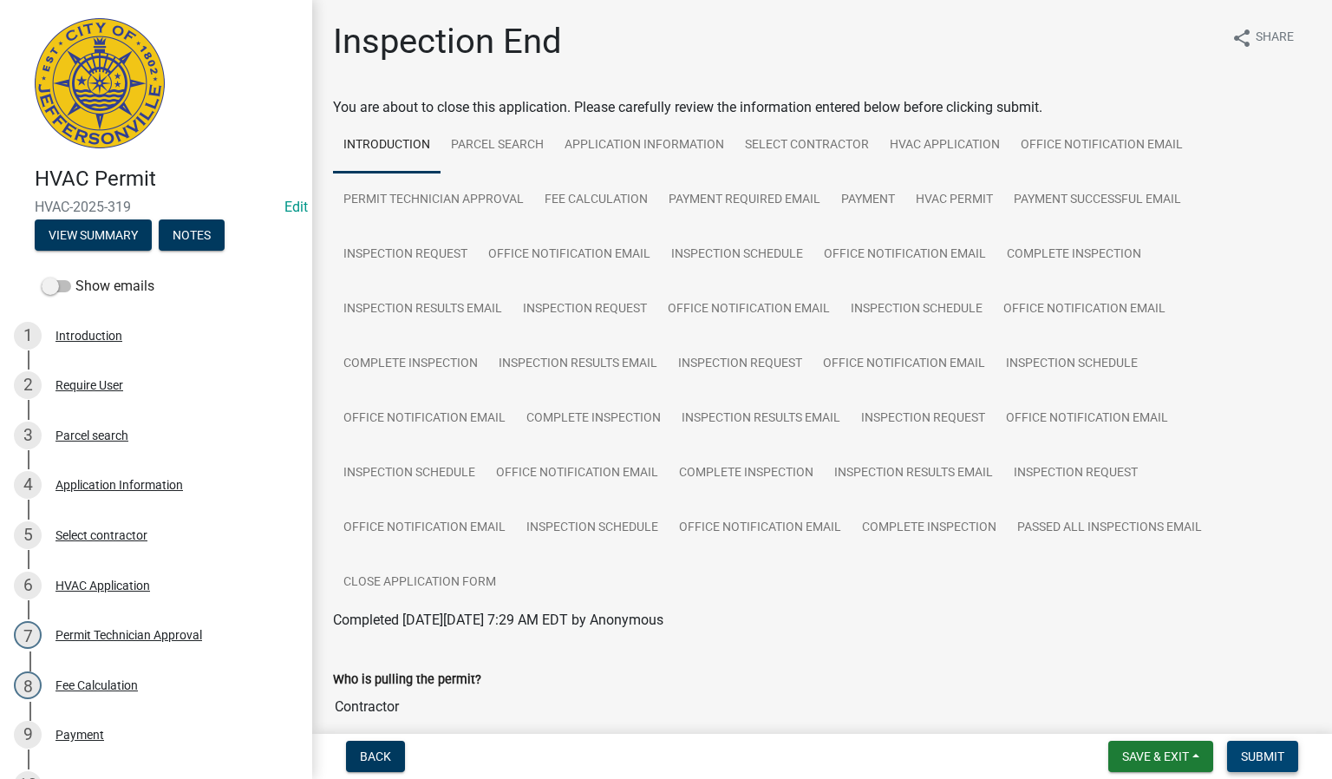
click at [1272, 755] on span "Submit" at bounding box center [1262, 756] width 43 height 14
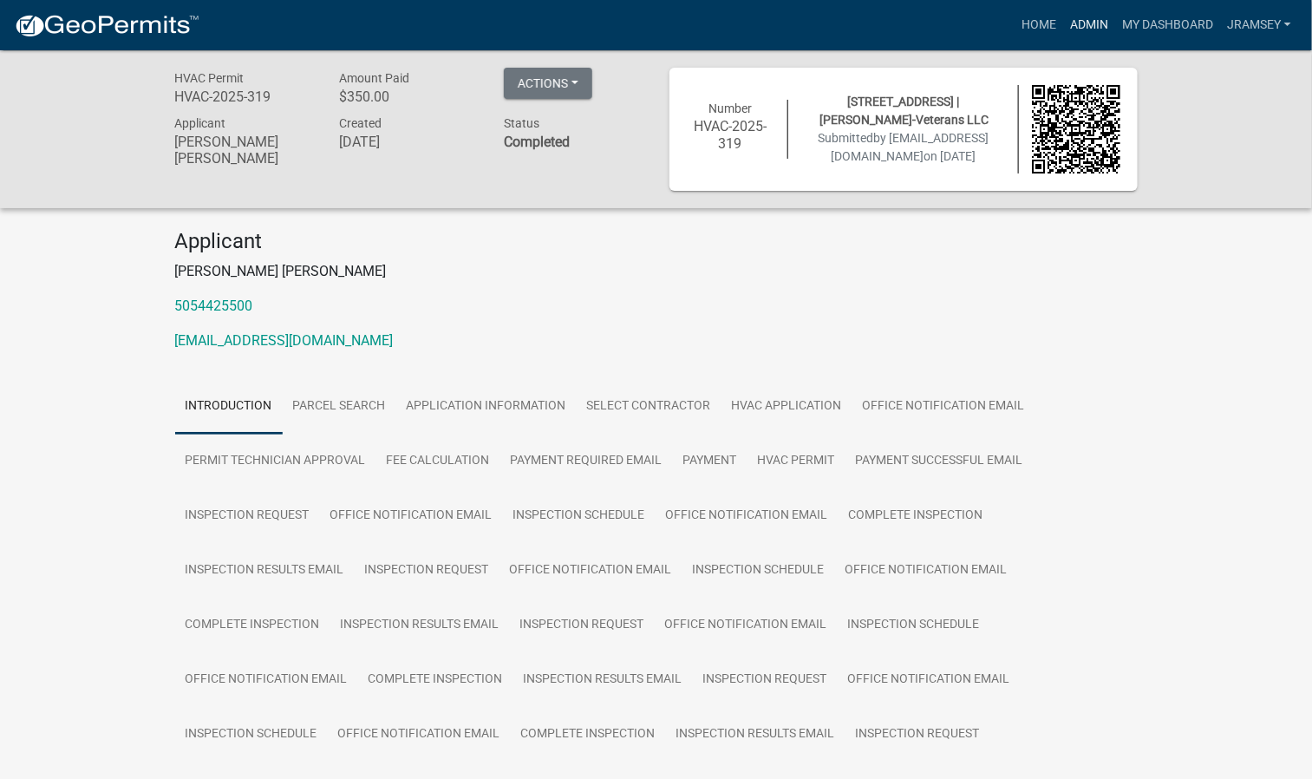
click at [1080, 32] on link "Admin" at bounding box center [1089, 25] width 52 height 33
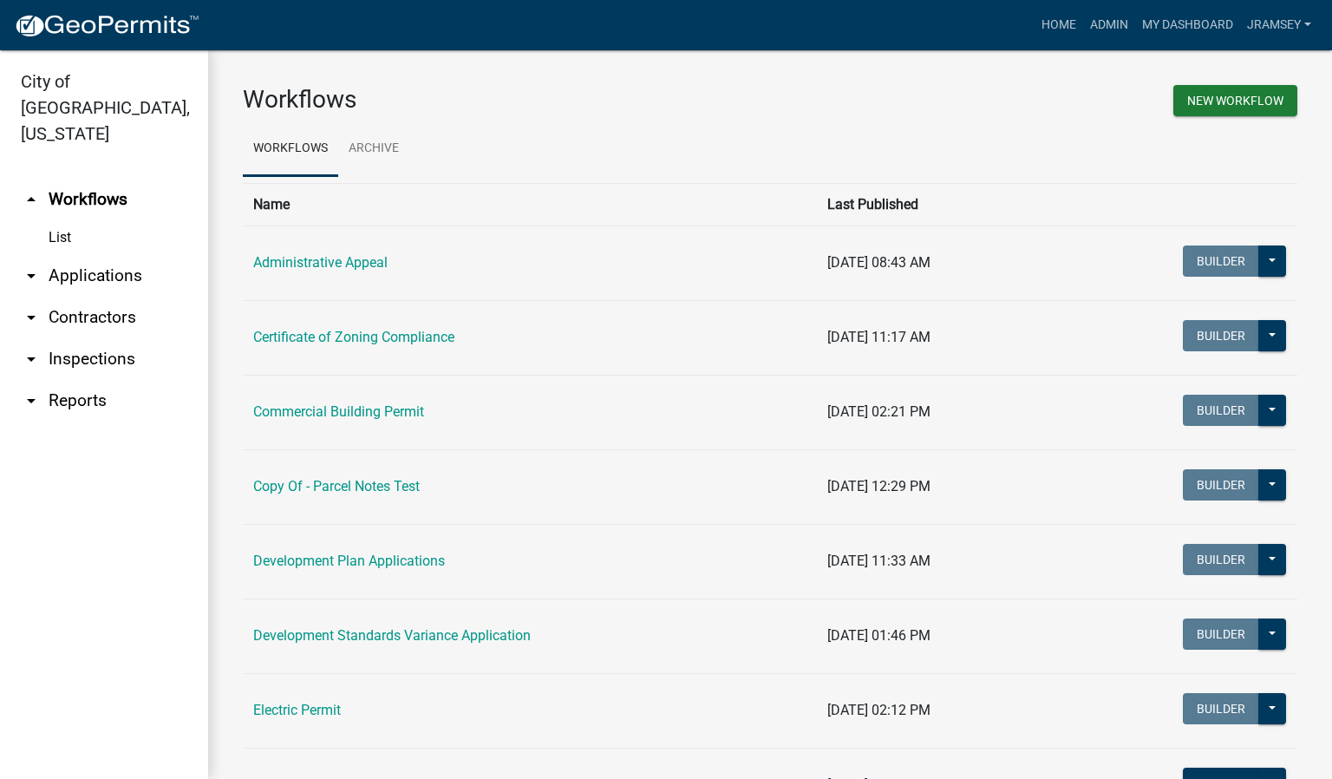
click at [102, 338] on link "arrow_drop_down Inspections" at bounding box center [104, 359] width 208 height 42
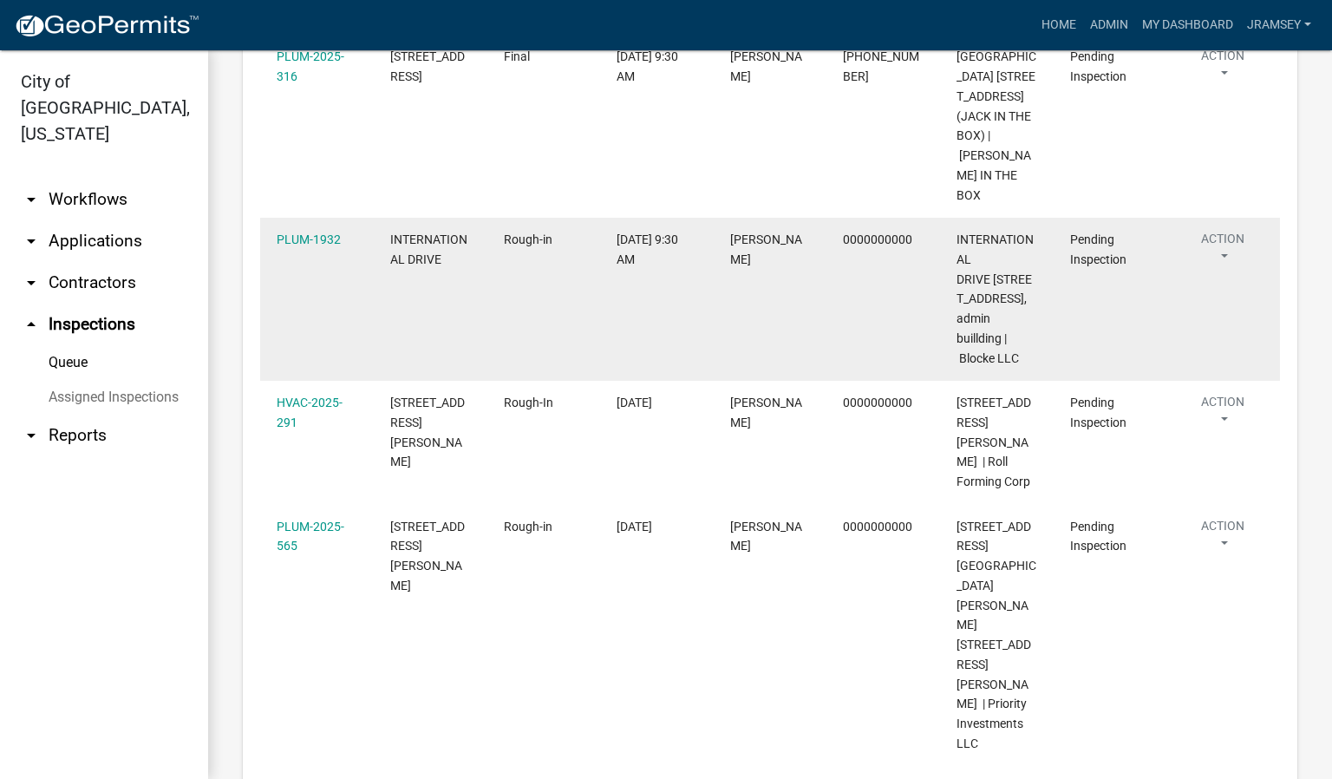
scroll to position [390, 0]
